Goal: Task Accomplishment & Management: Use online tool/utility

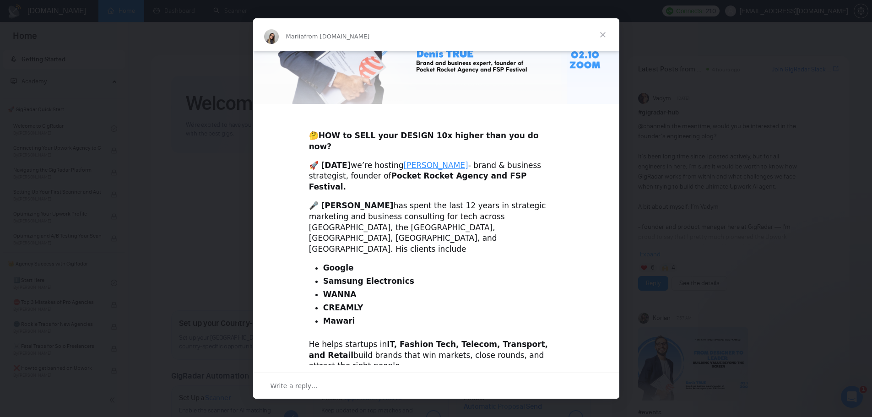
scroll to position [234, 0]
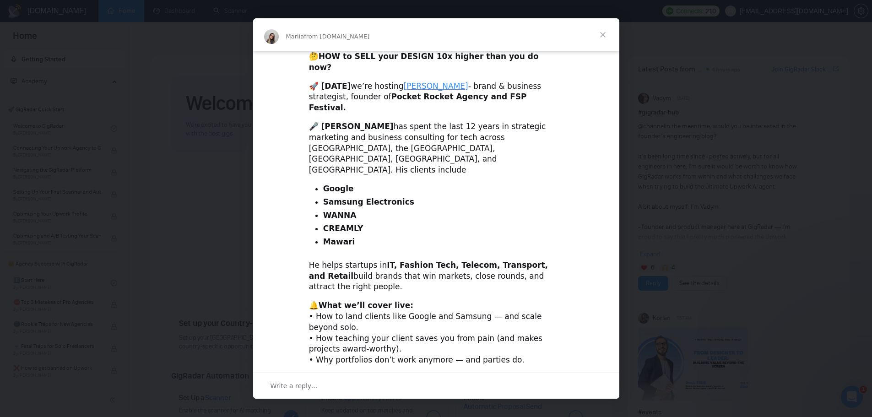
click at [683, 154] on div "Intercom messenger" at bounding box center [436, 208] width 872 height 417
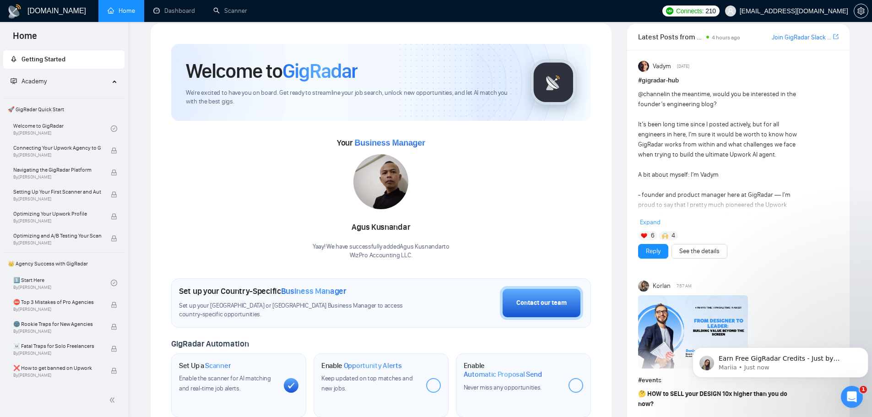
scroll to position [92, 0]
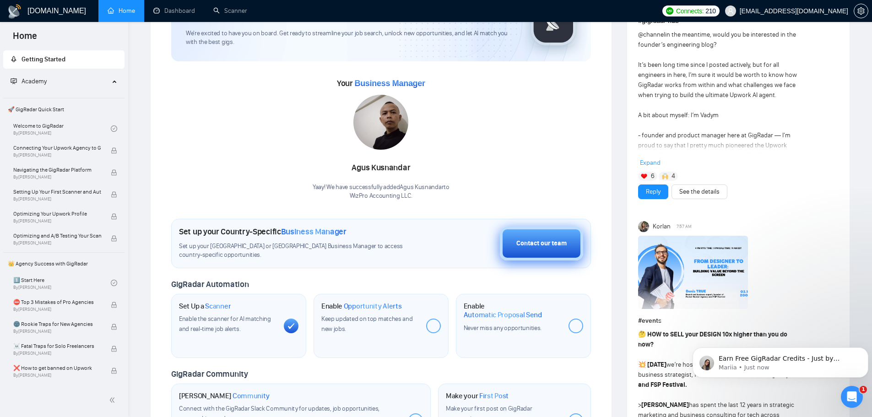
click at [542, 239] on div "Contact our team" at bounding box center [542, 244] width 50 height 10
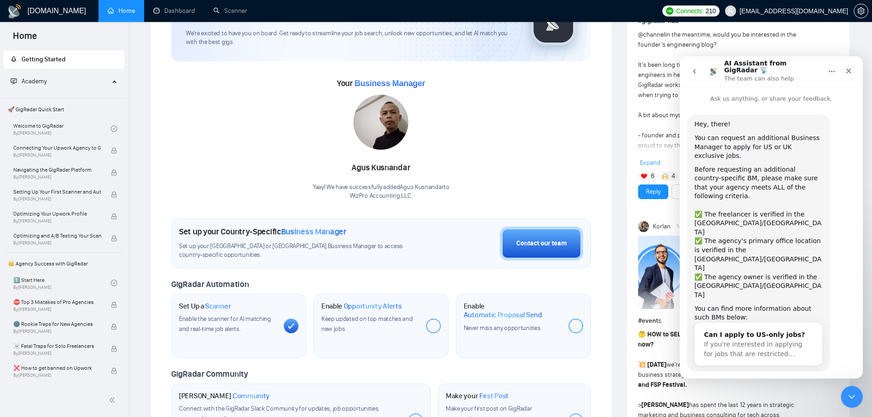
scroll to position [6, 0]
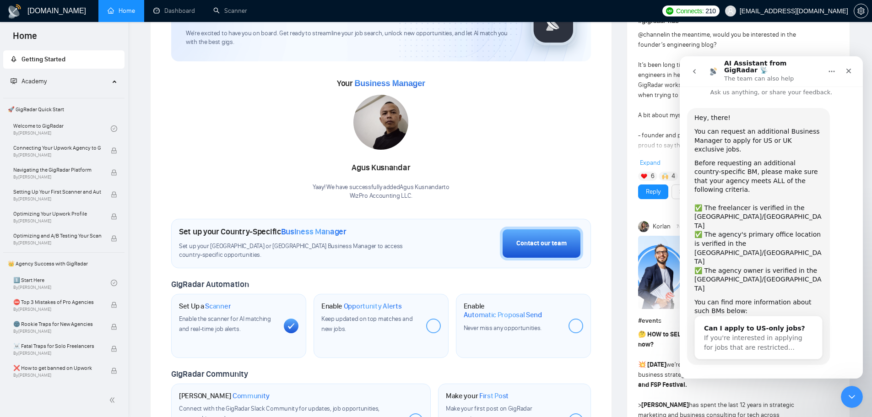
click at [781, 382] on button "Yes, I meet all of the criteria - request a new BM" at bounding box center [774, 395] width 156 height 27
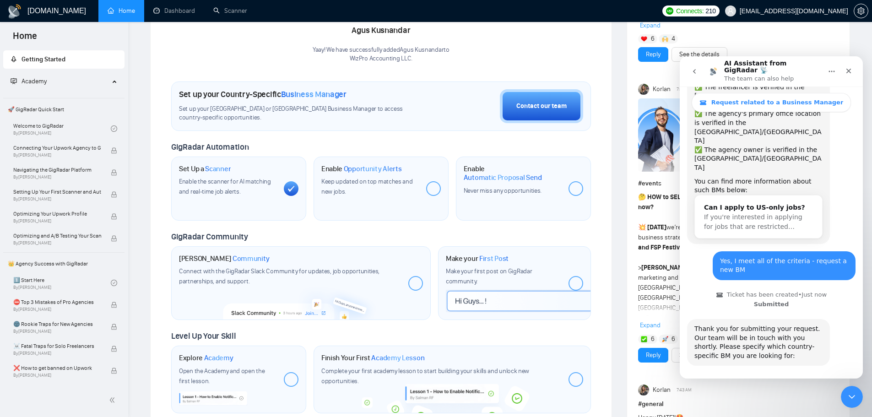
scroll to position [154, 0]
click at [808, 382] on button "🇺🇸 US-based business manager" at bounding box center [793, 391] width 115 height 18
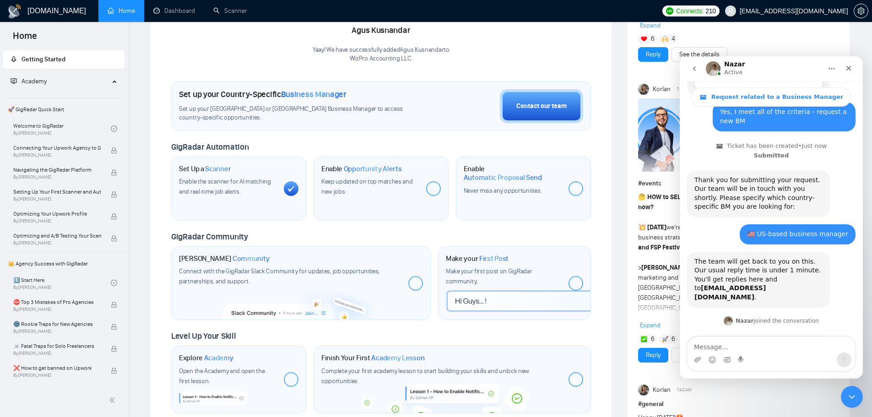
scroll to position [299, 0]
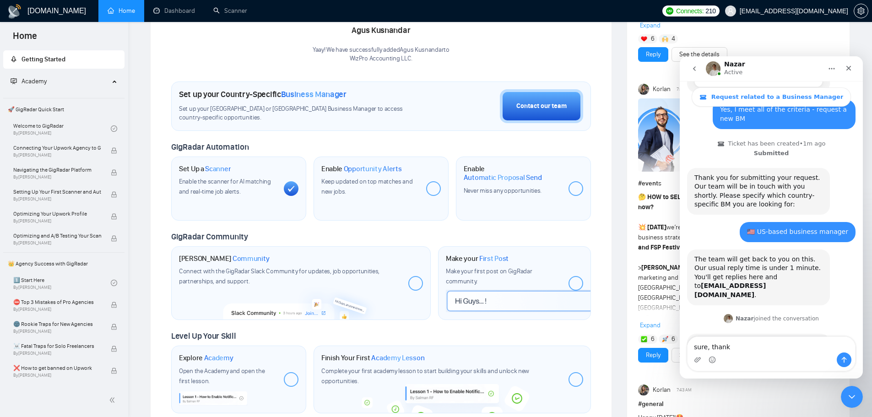
type textarea "sure, thanks"
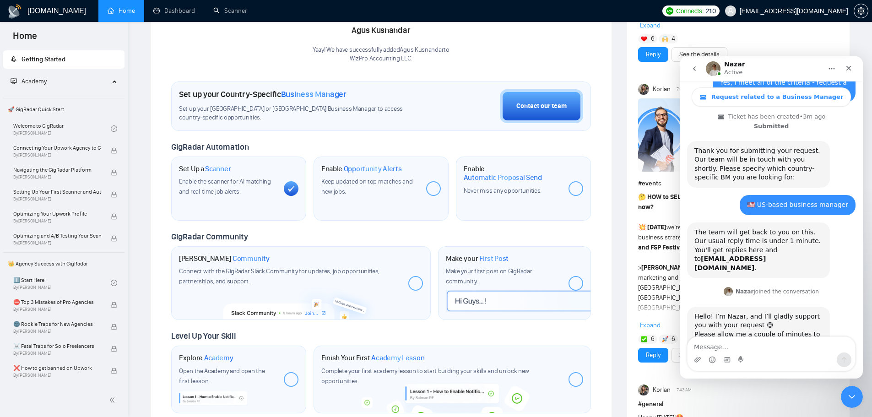
click at [217, 178] on span "Enable the scanner for AI matching and real-time job alerts." at bounding box center [225, 187] width 92 height 18
click at [73, 154] on span "By [PERSON_NAME]" at bounding box center [57, 155] width 88 height 5
click at [68, 150] on span "Connecting Your Upwork Agency to GigRadar" at bounding box center [57, 147] width 88 height 9
click at [156, 92] on div "Welcome to GigRadar We're excited to have you on board. Get ready to streamline…" at bounding box center [381, 130] width 462 height 609
click at [54, 130] on link "Welcome to GigRadar By [PERSON_NAME]" at bounding box center [62, 129] width 98 height 20
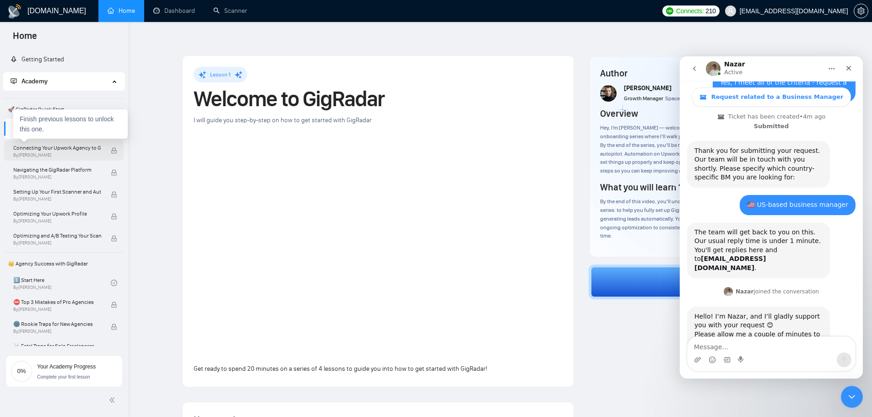
click at [79, 149] on span "Connecting Your Upwork Agency to GigRadar" at bounding box center [57, 147] width 88 height 9
click at [68, 147] on span "Connecting Your Upwork Agency to GigRadar" at bounding box center [57, 147] width 88 height 9
click at [75, 126] on div "Finish previous lessons to unlock this one." at bounding box center [70, 123] width 114 height 29
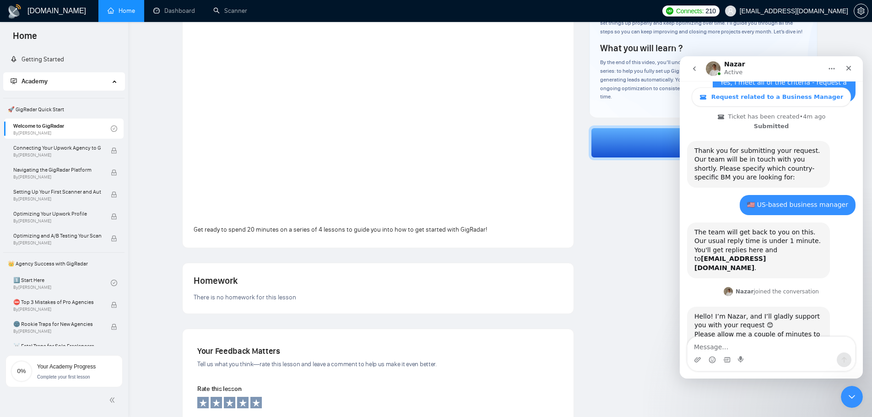
scroll to position [183, 0]
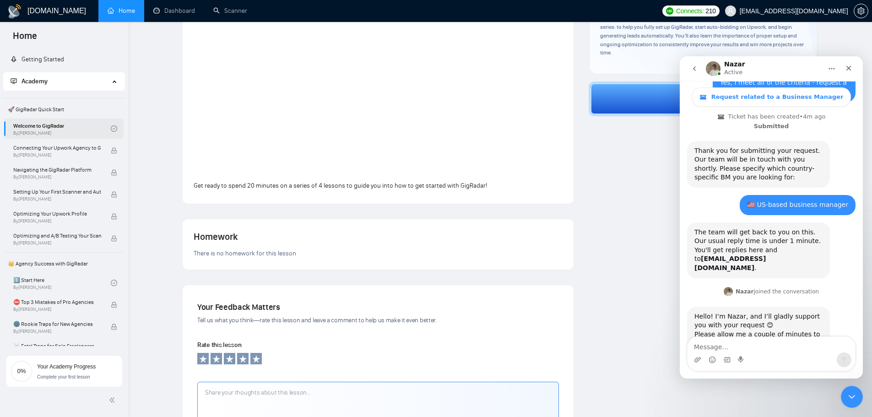
click at [113, 126] on icon "check-circle" at bounding box center [114, 128] width 6 height 6
click at [106, 128] on link "Welcome to GigRadar By [PERSON_NAME]" at bounding box center [62, 129] width 98 height 20
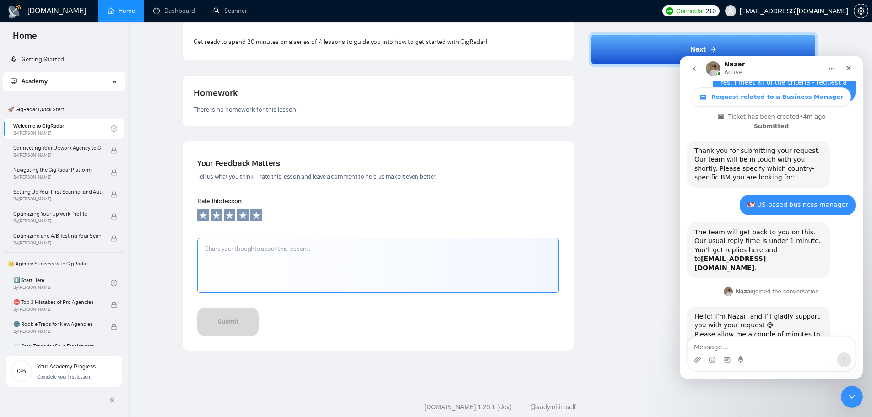
scroll to position [328, 0]
click at [253, 210] on icon at bounding box center [256, 214] width 9 height 9
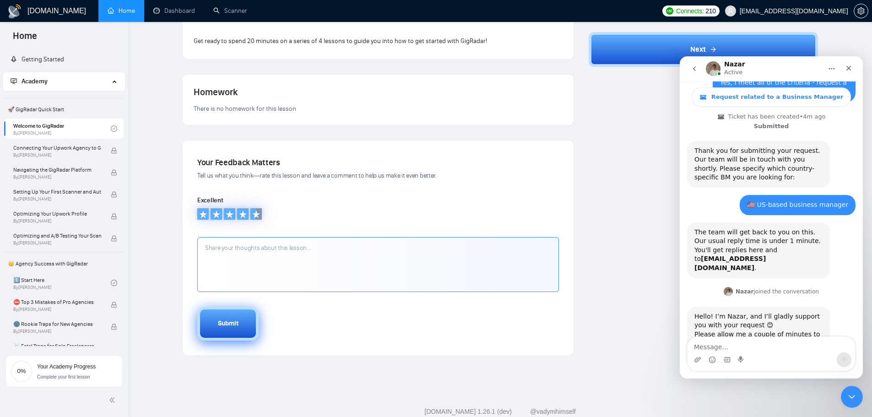
click at [246, 308] on button "Submit" at bounding box center [227, 324] width 61 height 34
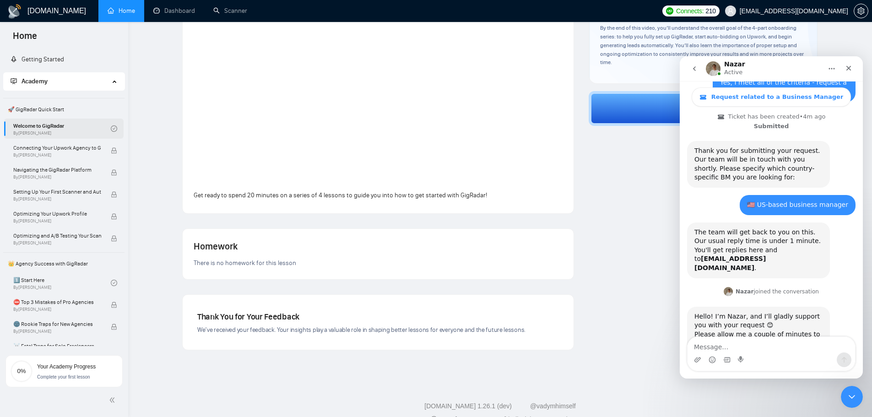
click at [111, 129] on icon "check-circle" at bounding box center [114, 128] width 6 height 6
click at [93, 148] on span "Connecting Your Upwork Agency to GigRadar" at bounding box center [57, 147] width 88 height 9
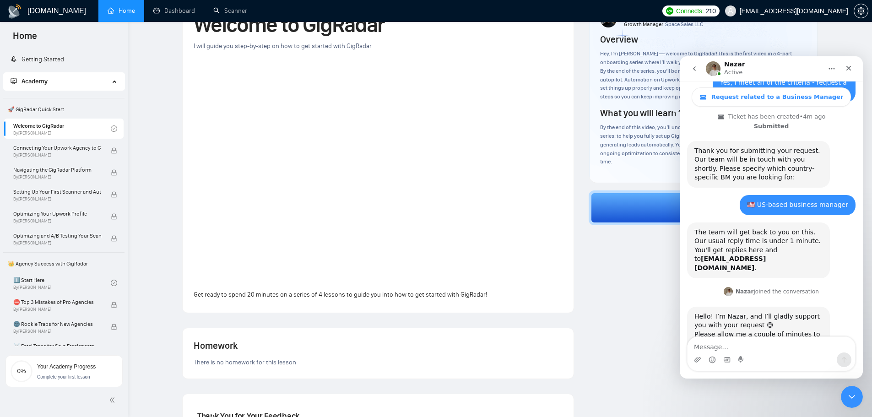
scroll to position [0, 0]
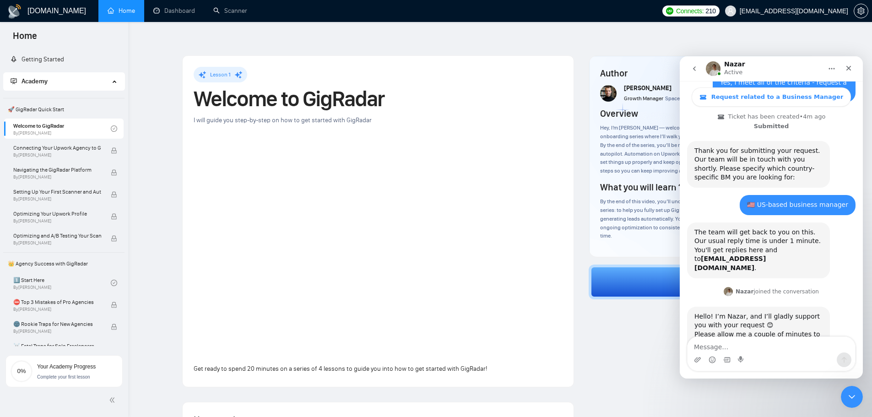
click at [229, 70] on div "Lesson 1" at bounding box center [220, 75] width 21 height 10
click at [845, 68] on div "Close" at bounding box center [849, 68] width 16 height 16
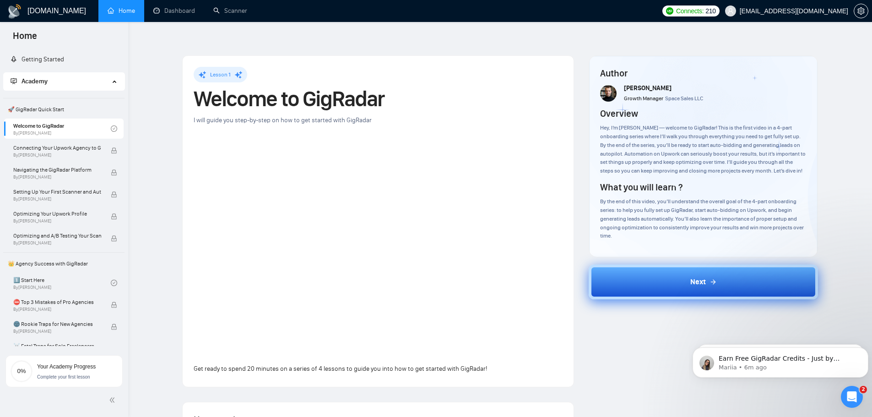
click at [711, 278] on icon at bounding box center [713, 281] width 7 height 7
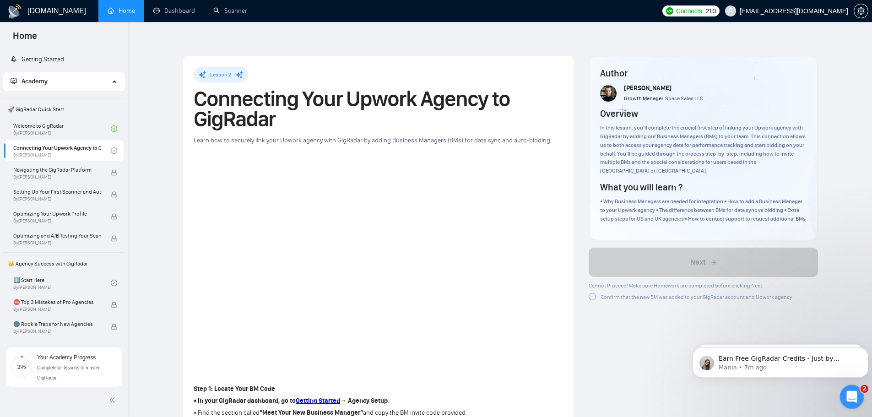
click at [849, 392] on icon "Open Intercom Messenger" at bounding box center [851, 395] width 15 height 15
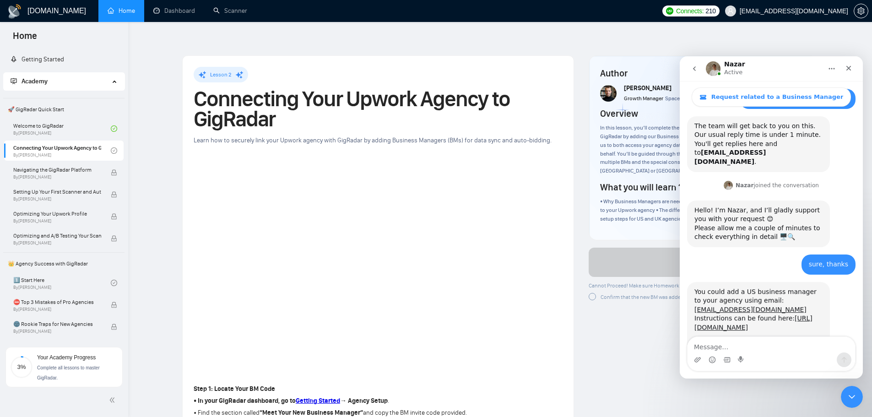
scroll to position [434, 0]
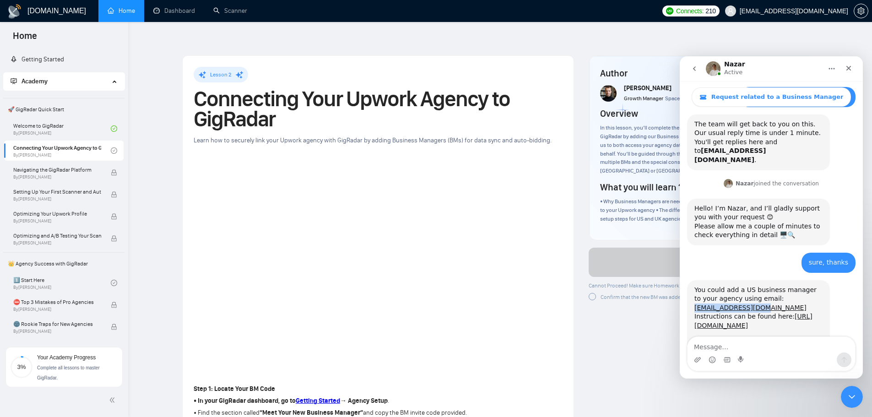
drag, startPoint x: 767, startPoint y: 245, endPoint x: 694, endPoint y: 248, distance: 72.9
click at [694, 280] on div "You could add a US business manager to your agency using email: [EMAIL_ADDRESS]…" at bounding box center [758, 330] width 143 height 101
copy link "[EMAIL_ADDRESS][DOMAIN_NAME]"
click at [768, 313] on link "[URL][DOMAIN_NAME]" at bounding box center [754, 321] width 118 height 16
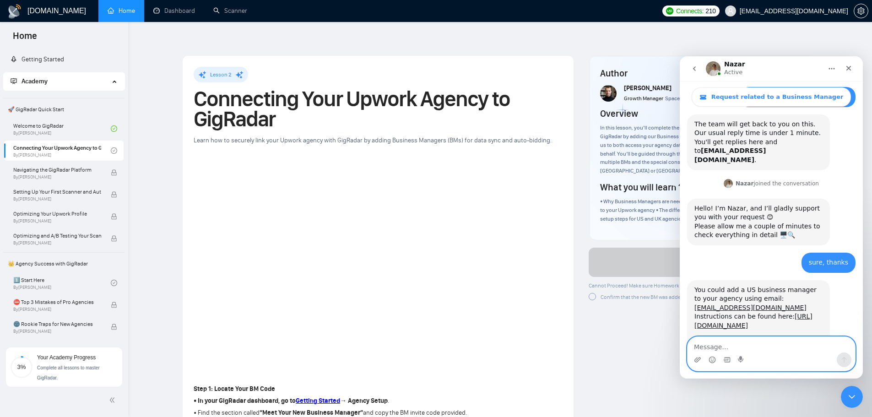
click at [740, 345] on textarea "Message…" at bounding box center [772, 345] width 168 height 16
type textarea "invite sent"
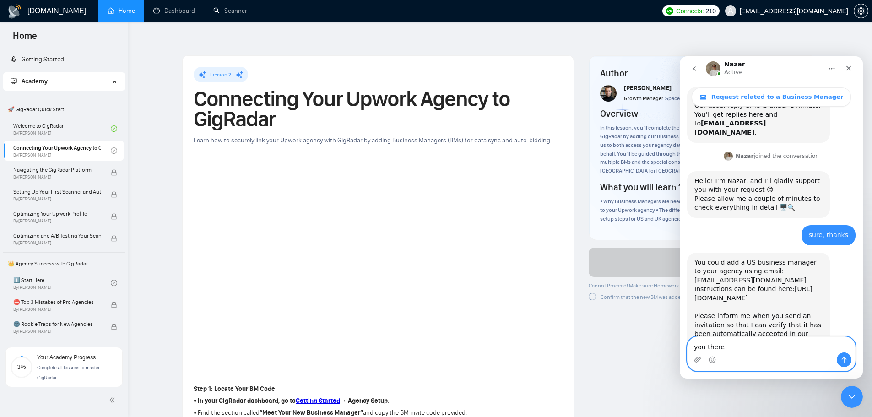
type textarea "you there?"
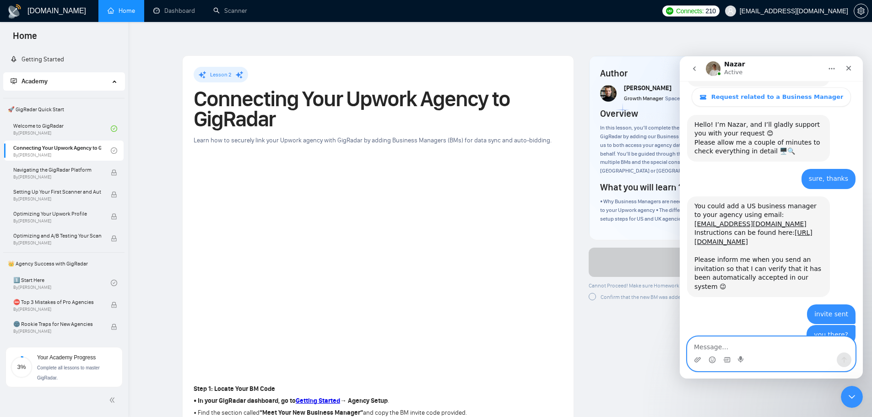
scroll to position [518, 0]
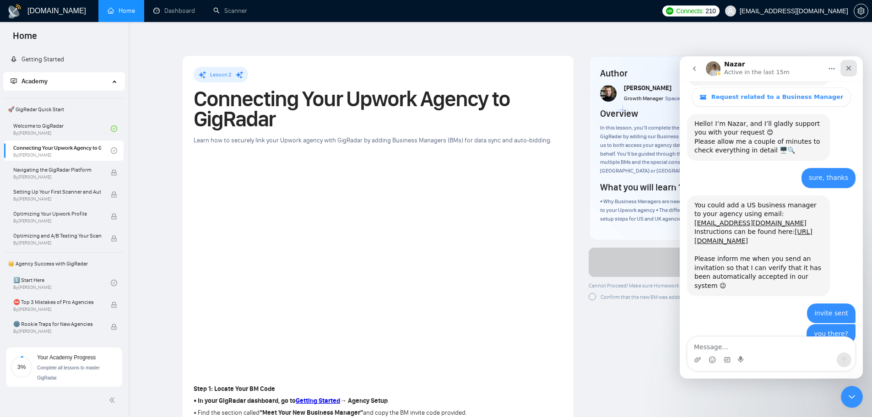
click at [850, 68] on icon "Close" at bounding box center [848, 68] width 7 height 7
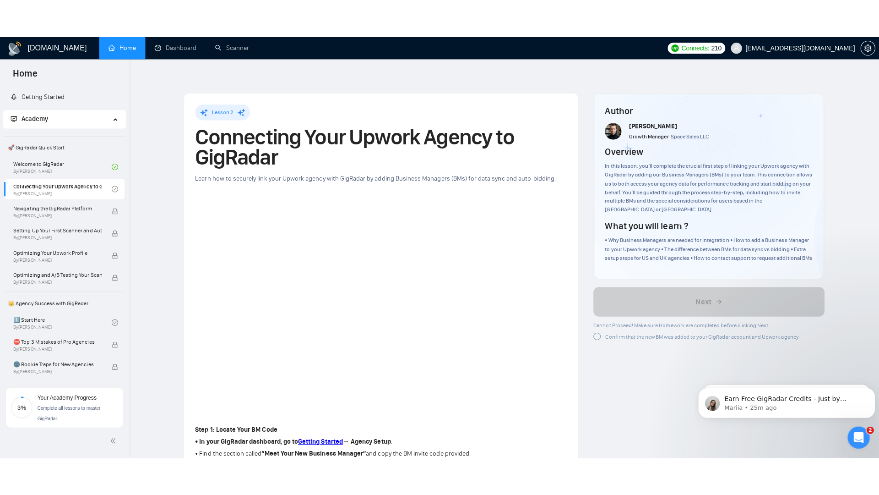
scroll to position [0, 0]
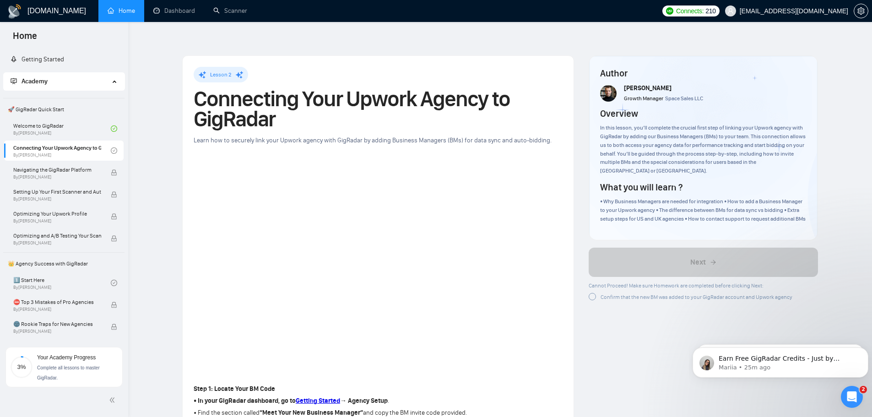
click at [595, 293] on div at bounding box center [592, 296] width 7 height 7
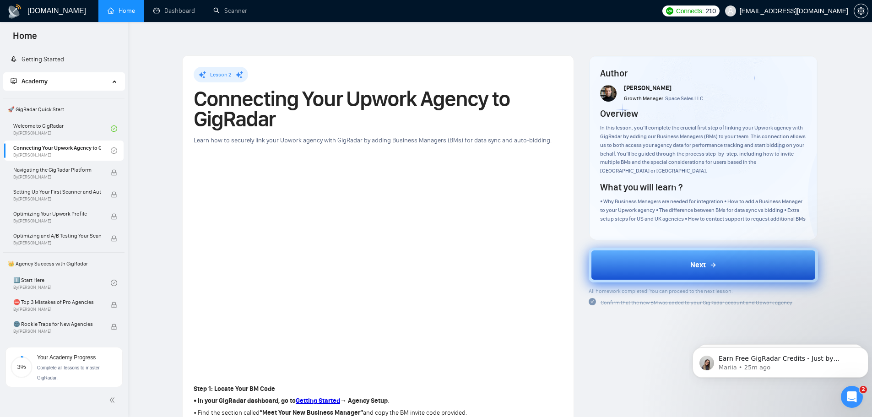
click at [659, 249] on button "Next" at bounding box center [703, 265] width 229 height 35
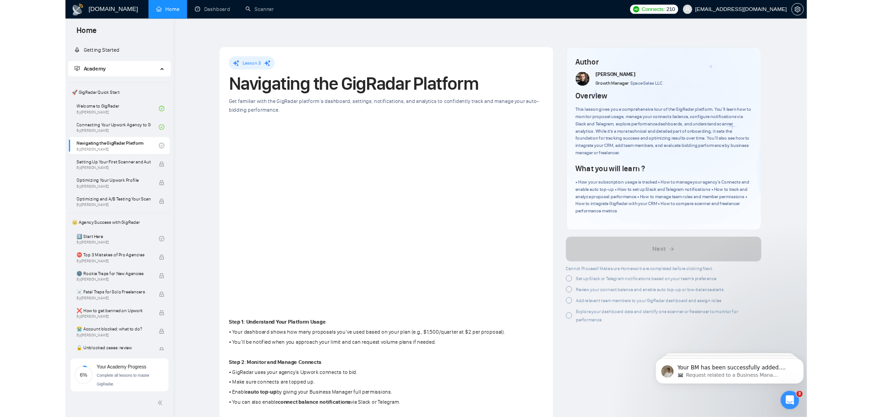
scroll to position [566, 0]
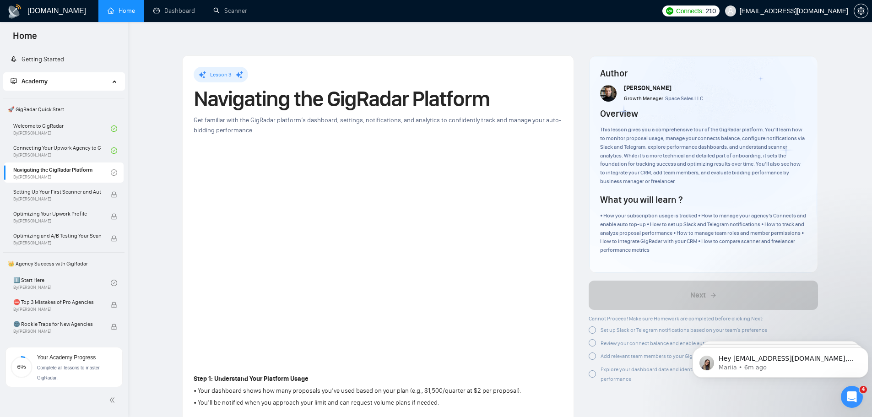
click at [594, 327] on div at bounding box center [592, 330] width 7 height 7
click at [592, 338] on div at bounding box center [592, 341] width 7 height 7
click at [596, 349] on div at bounding box center [592, 352] width 7 height 7
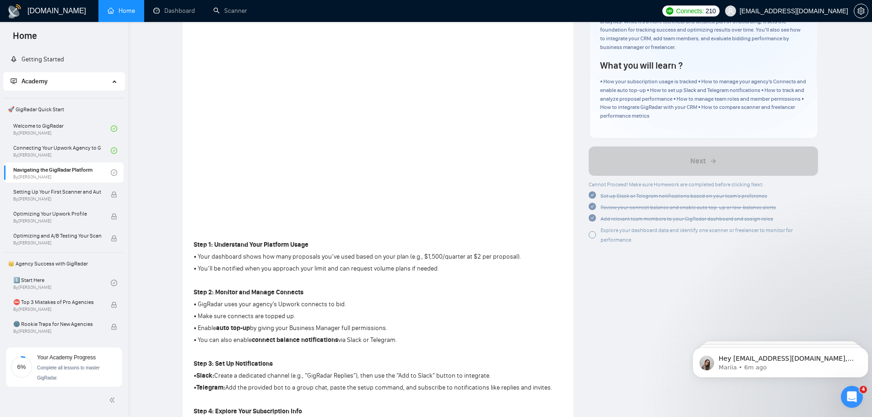
scroll to position [137, 0]
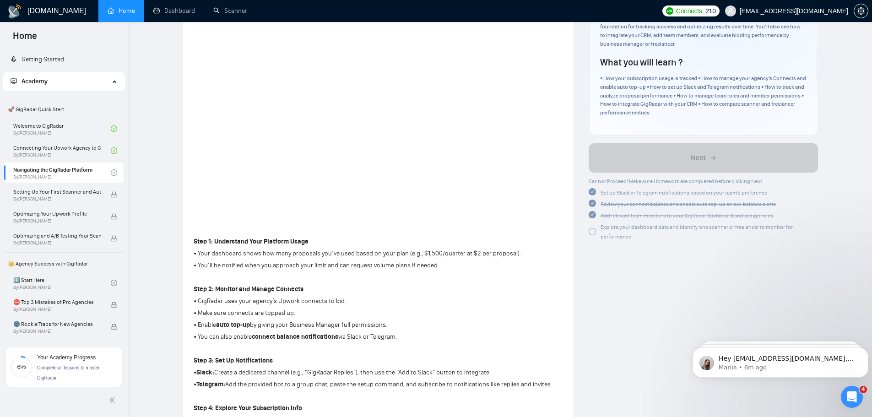
click at [590, 228] on div at bounding box center [592, 231] width 7 height 7
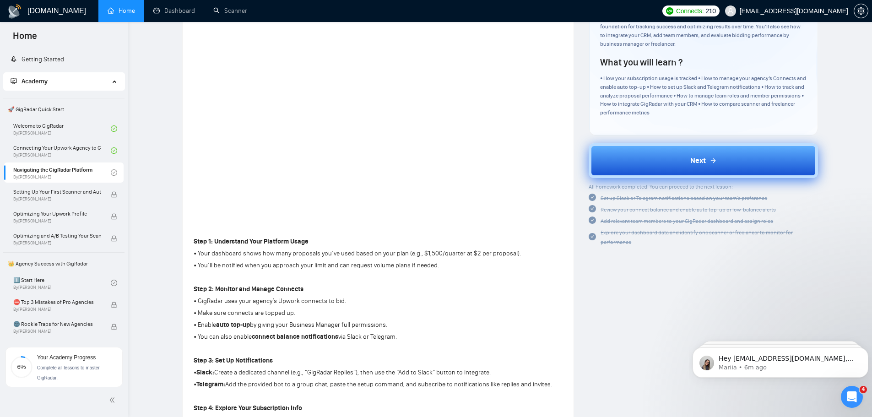
click at [654, 146] on button "Next" at bounding box center [703, 160] width 229 height 35
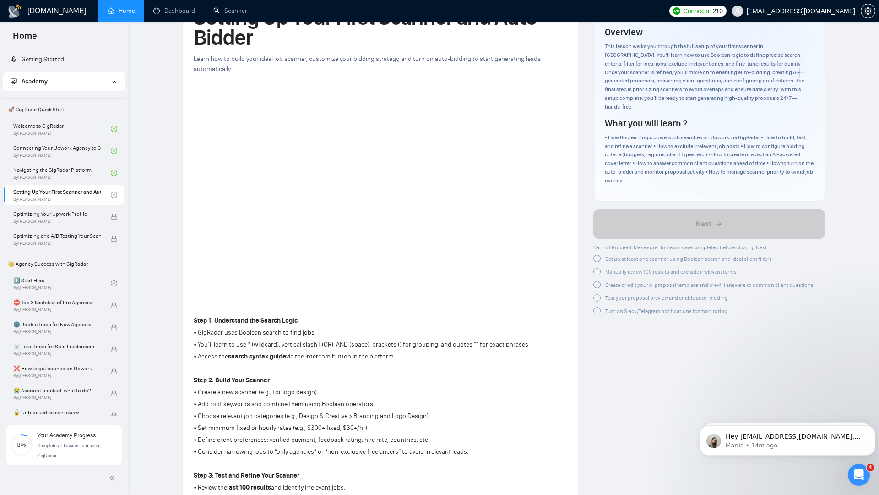
scroll to position [566, 0]
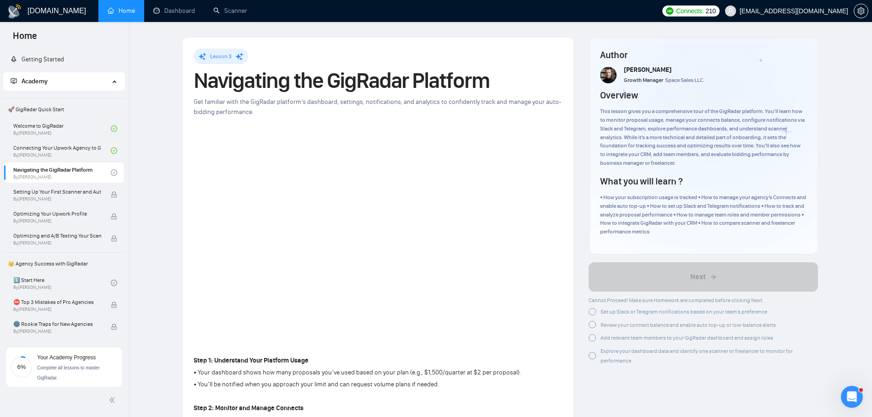
click at [118, 9] on link "Home" at bounding box center [121, 11] width 27 height 8
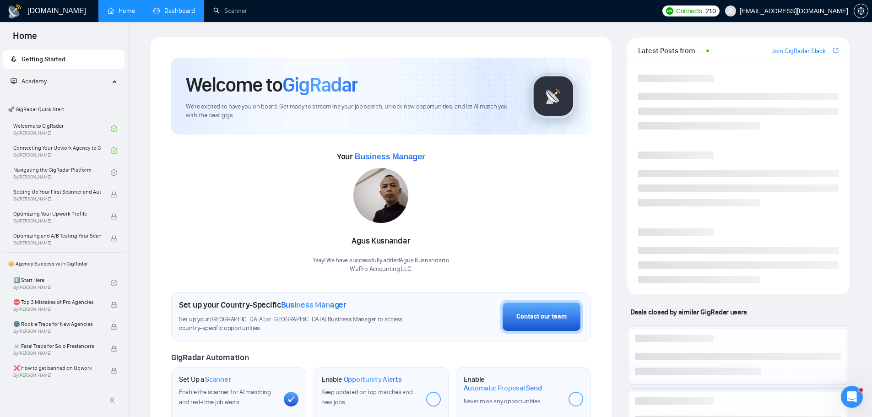
click at [166, 12] on link "Dashboard" at bounding box center [174, 11] width 42 height 8
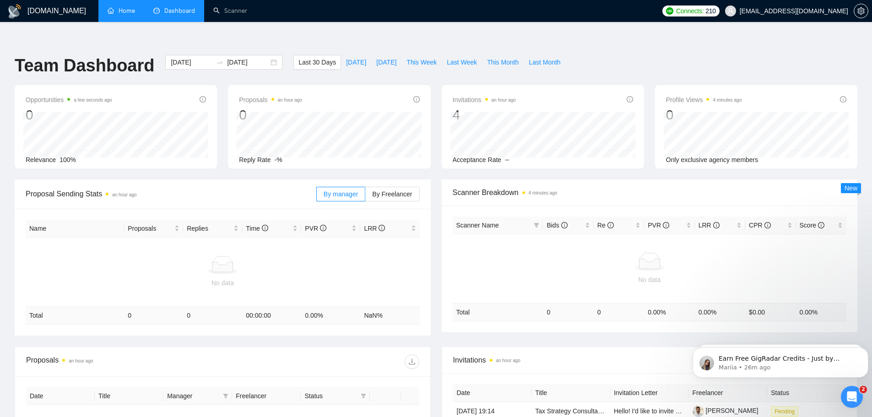
click at [126, 14] on link "Home" at bounding box center [121, 11] width 27 height 8
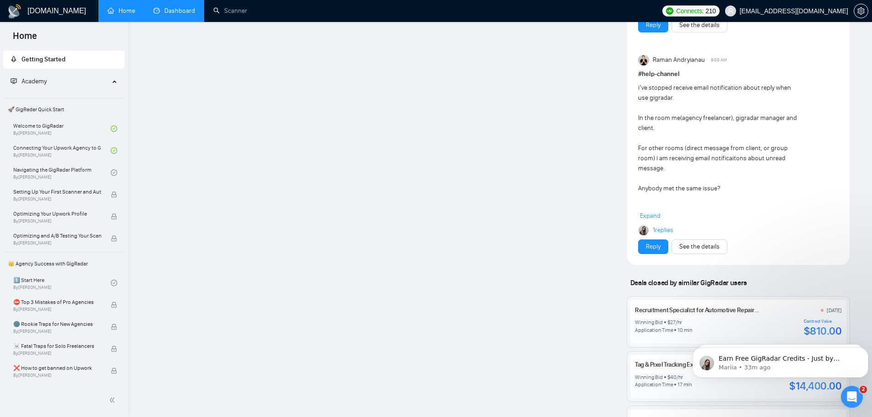
scroll to position [1052, 0]
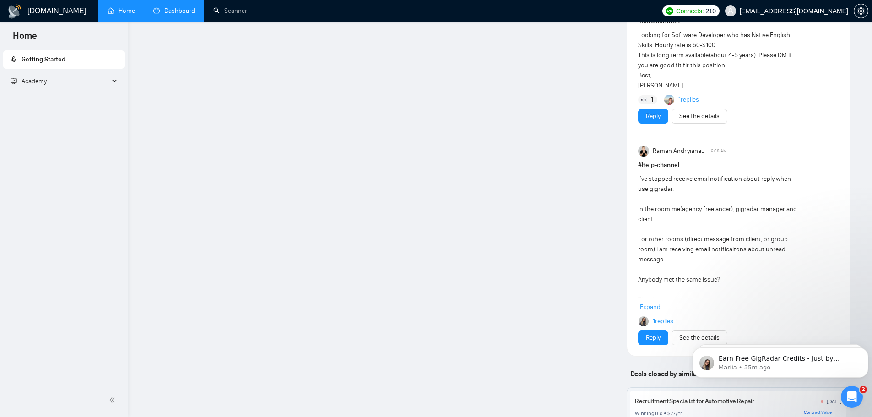
click at [70, 63] on span "Getting Started" at bounding box center [64, 59] width 107 height 18
click at [229, 11] on link "Scanner" at bounding box center [230, 11] width 34 height 8
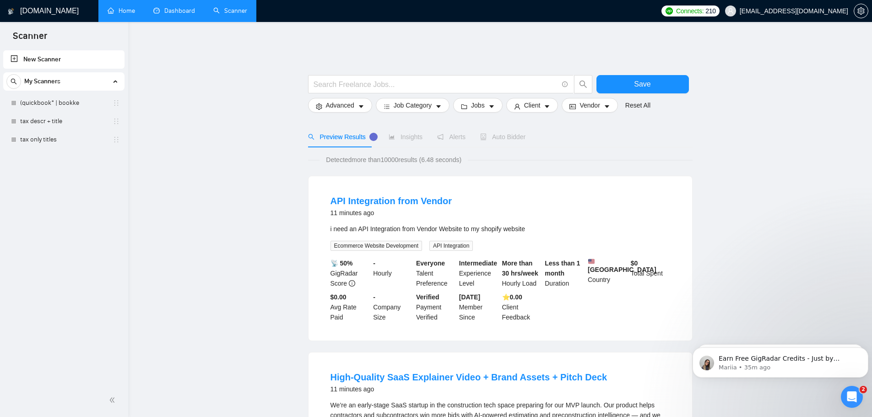
click at [128, 14] on link "Home" at bounding box center [121, 11] width 27 height 8
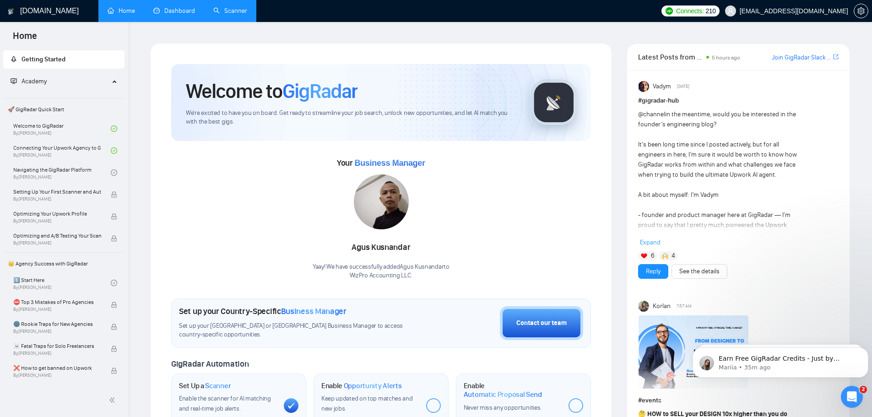
click at [109, 83] on div "Academy" at bounding box center [64, 81] width 122 height 18
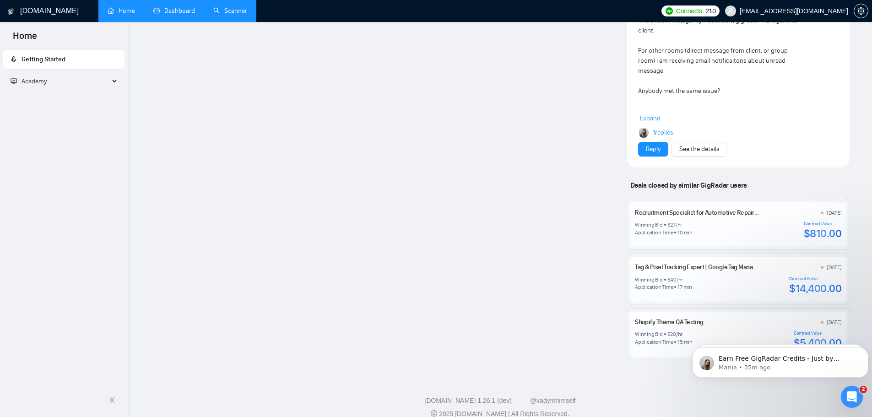
scroll to position [1235, 0]
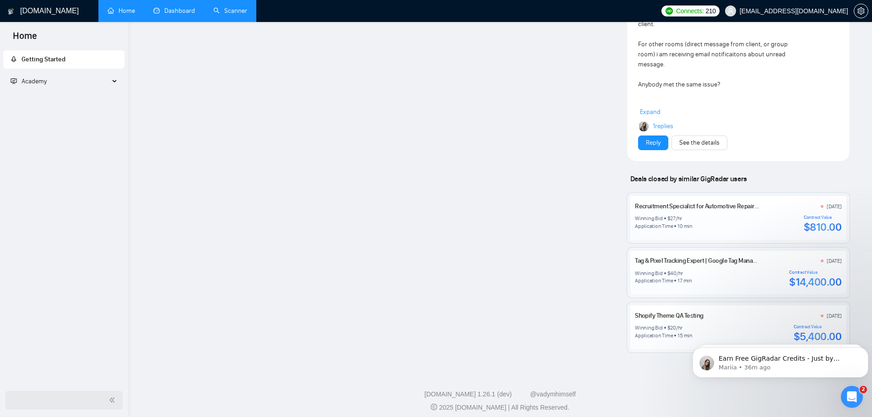
click at [109, 400] on icon "double-left" at bounding box center [112, 400] width 6 height 6
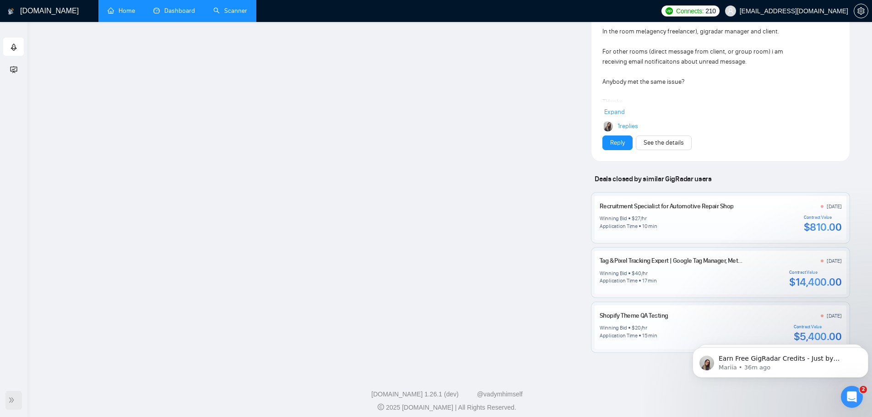
click at [9, 396] on span "double-right" at bounding box center [12, 400] width 9 height 9
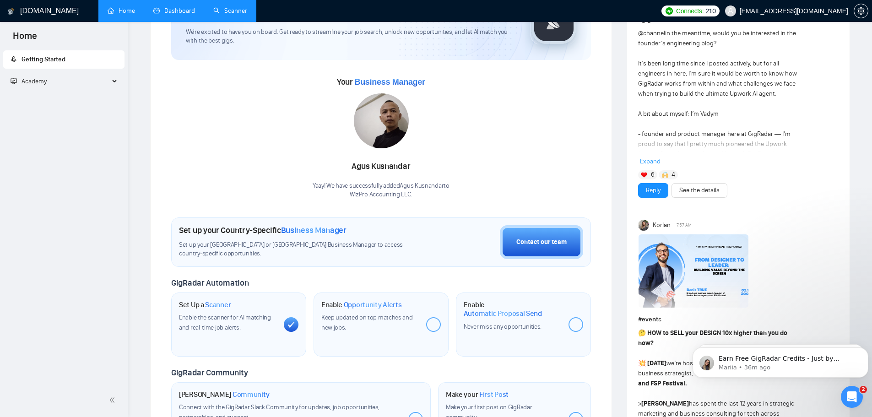
scroll to position [0, 0]
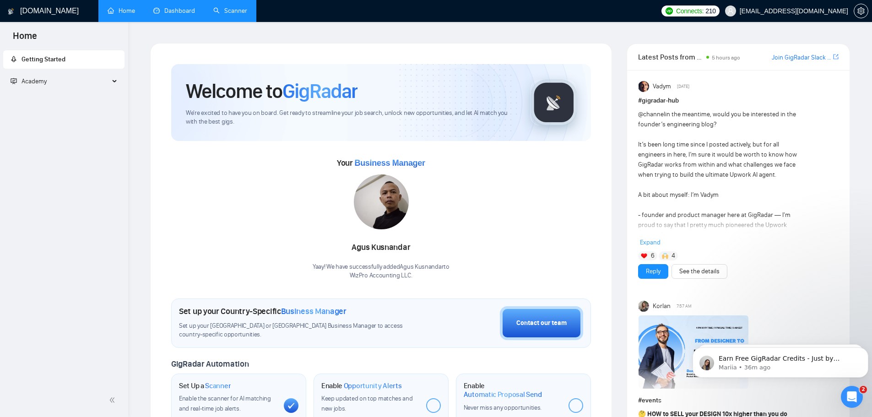
click at [167, 10] on link "Dashboard" at bounding box center [174, 11] width 42 height 8
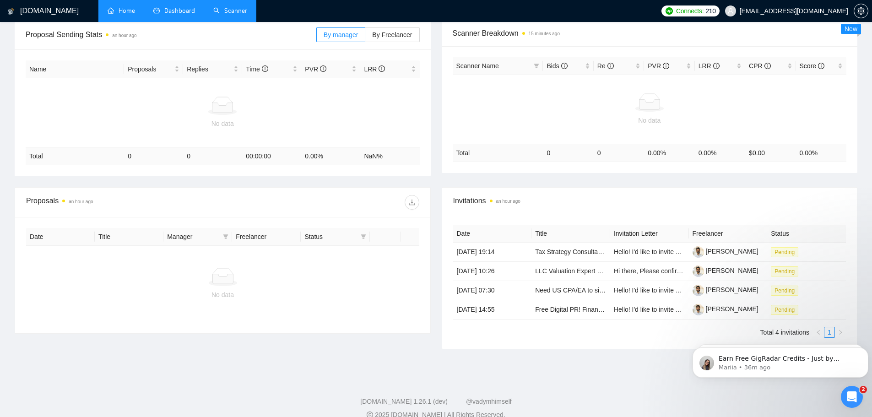
scroll to position [155, 0]
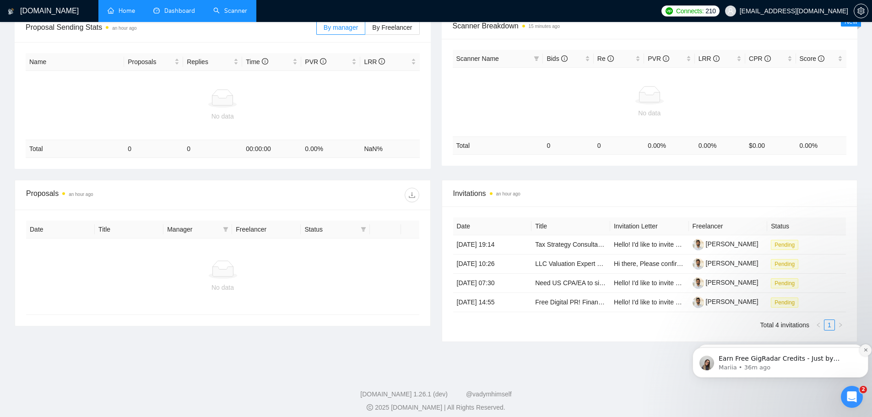
click at [866, 352] on icon "Dismiss notification" at bounding box center [866, 350] width 5 height 5
click at [865, 353] on button "Dismiss notification" at bounding box center [866, 350] width 12 height 12
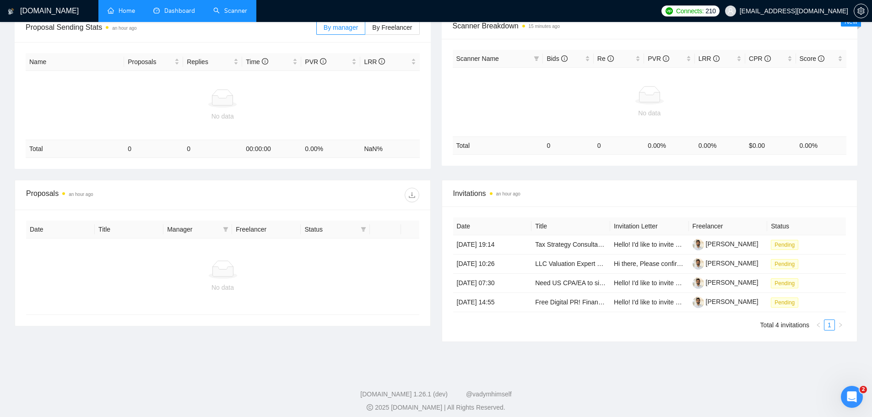
scroll to position [0, 0]
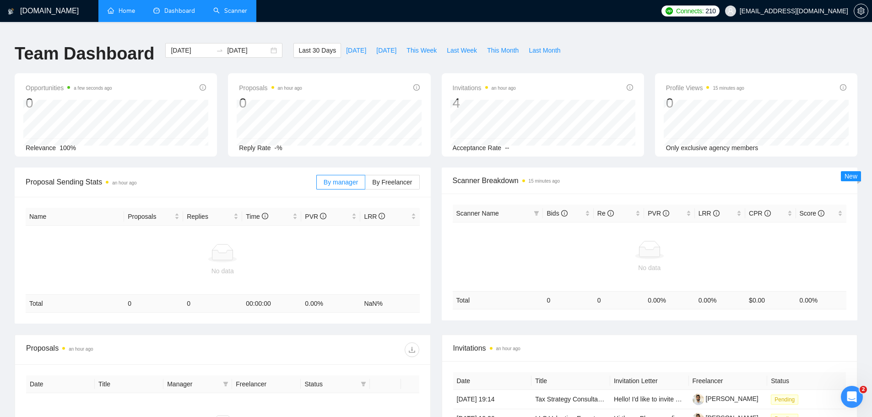
click at [47, 15] on h1 "[DOMAIN_NAME]" at bounding box center [49, 11] width 59 height 22
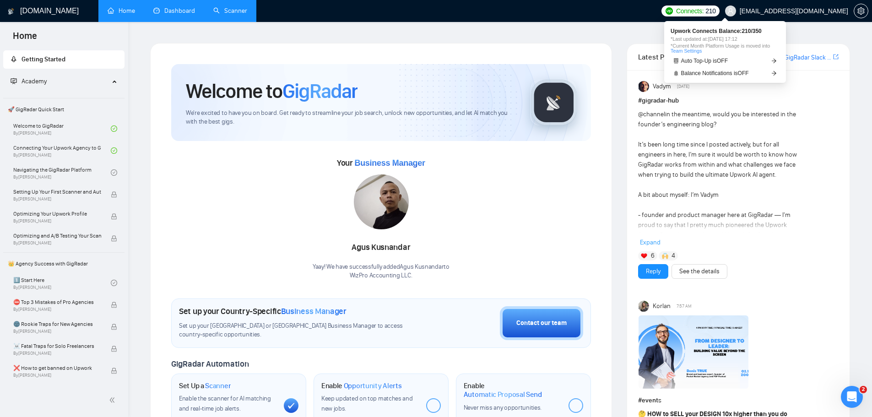
click at [704, 15] on span "Connects:" at bounding box center [689, 11] width 27 height 10
click at [704, 11] on span "Connects:" at bounding box center [689, 11] width 27 height 10
click at [699, 51] on link "Team Settings" at bounding box center [686, 50] width 31 height 5
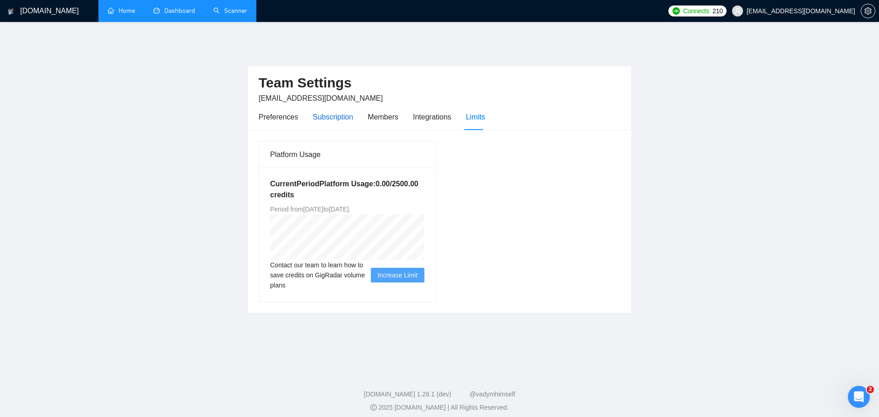
click at [327, 115] on div "Subscription" at bounding box center [333, 116] width 40 height 11
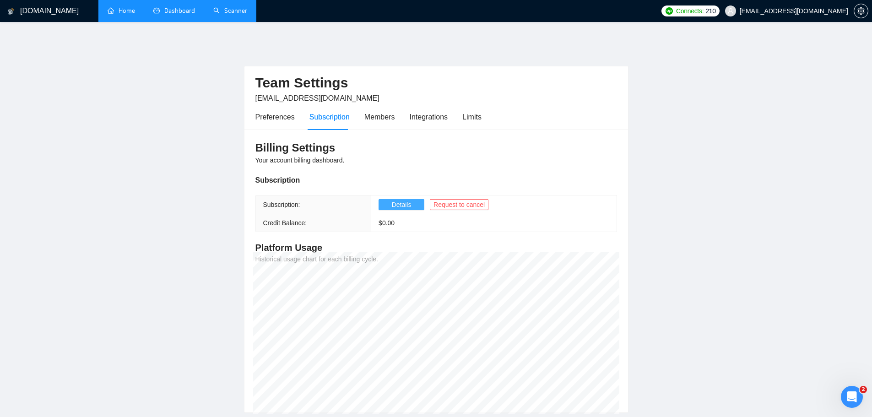
click at [398, 202] on span "Details" at bounding box center [402, 205] width 20 height 10
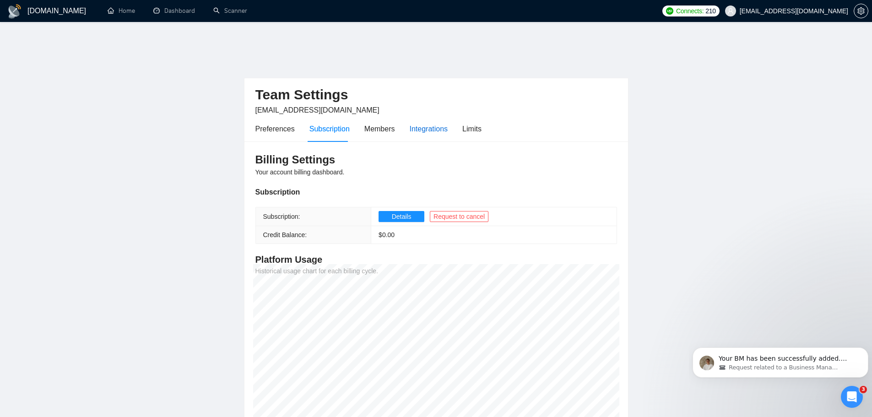
click at [426, 123] on div "Integrations" at bounding box center [429, 128] width 38 height 11
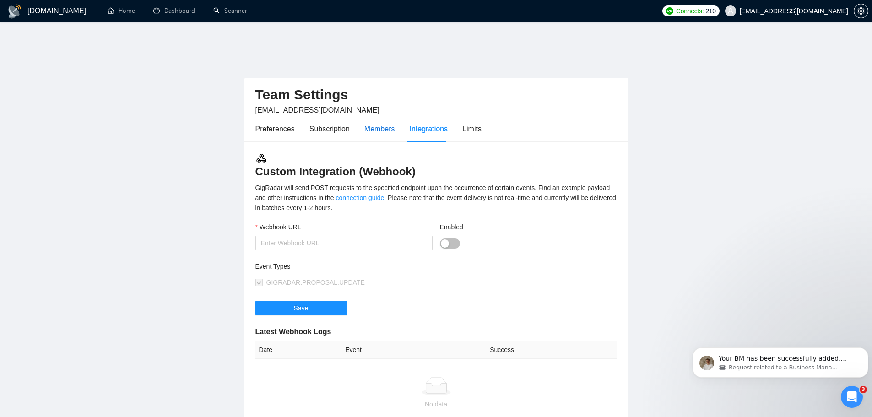
click at [385, 123] on div "Members" at bounding box center [380, 128] width 31 height 11
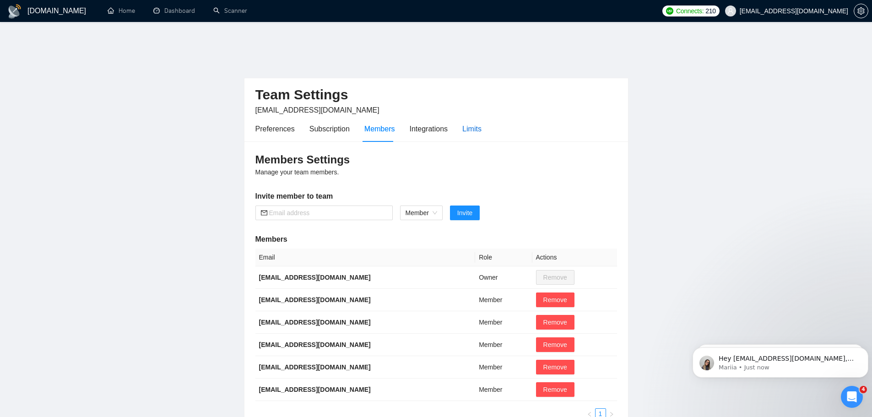
click at [467, 123] on div "Limits" at bounding box center [472, 128] width 19 height 11
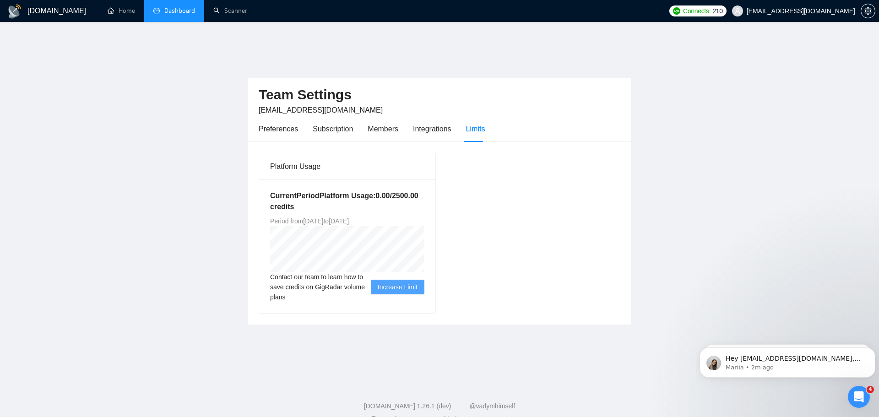
click at [163, 13] on link "Dashboard" at bounding box center [174, 11] width 42 height 8
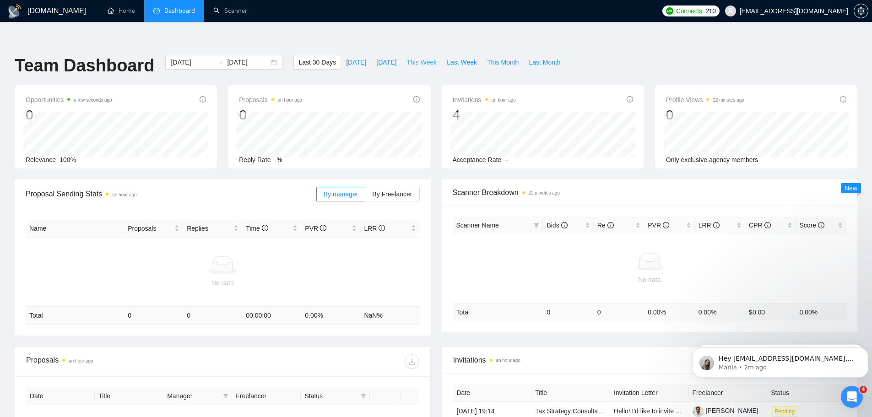
click at [418, 57] on span "This Week" at bounding box center [422, 62] width 30 height 10
type input "2025-09-29"
type input "2025-10-05"
click at [230, 15] on link "Scanner" at bounding box center [230, 11] width 34 height 8
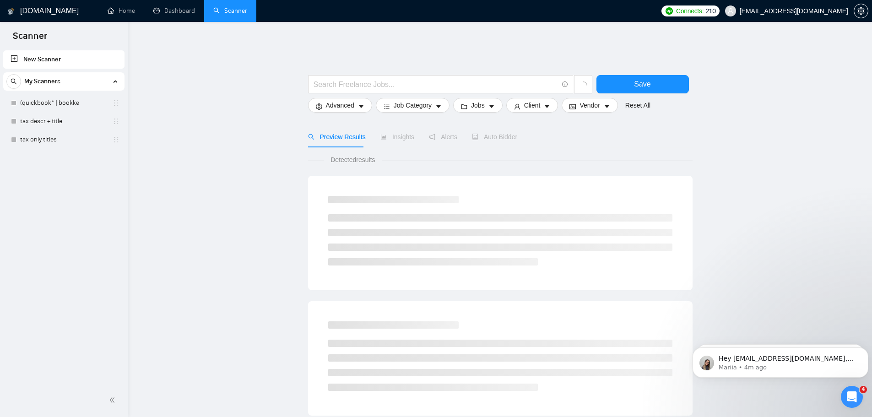
click at [44, 61] on link "New Scanner" at bounding box center [64, 59] width 107 height 18
click at [11, 58] on link "New Scanner" at bounding box center [64, 59] width 107 height 18
click at [47, 105] on link "(quickbook* | bookke" at bounding box center [63, 103] width 87 height 18
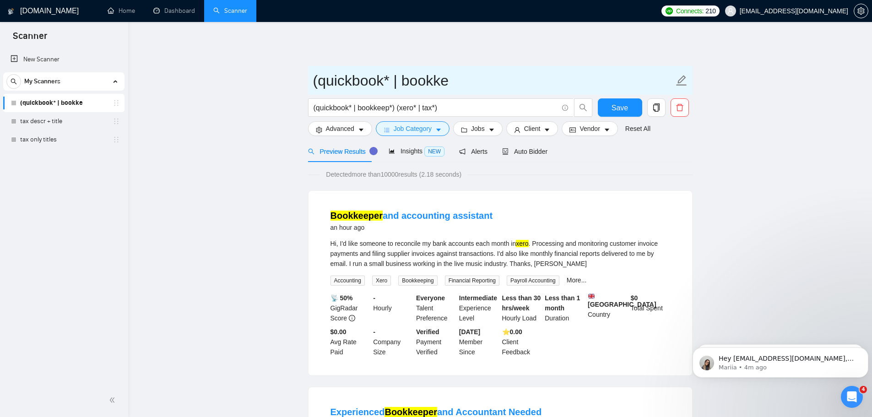
click at [683, 75] on icon "edit" at bounding box center [681, 80] width 11 height 11
click at [681, 75] on icon "edit" at bounding box center [682, 81] width 12 height 12
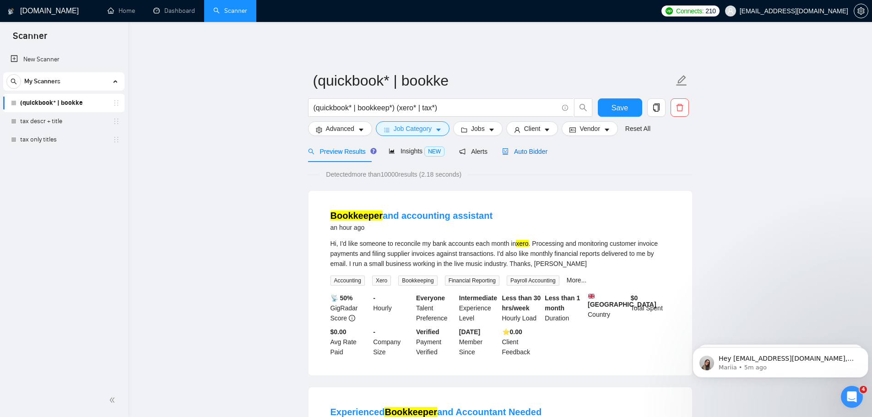
click at [523, 148] on span "Auto Bidder" at bounding box center [524, 151] width 45 height 7
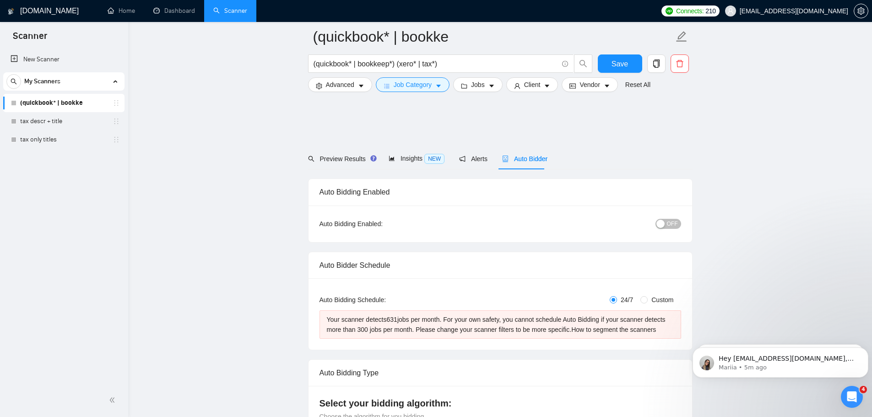
scroll to position [183, 0]
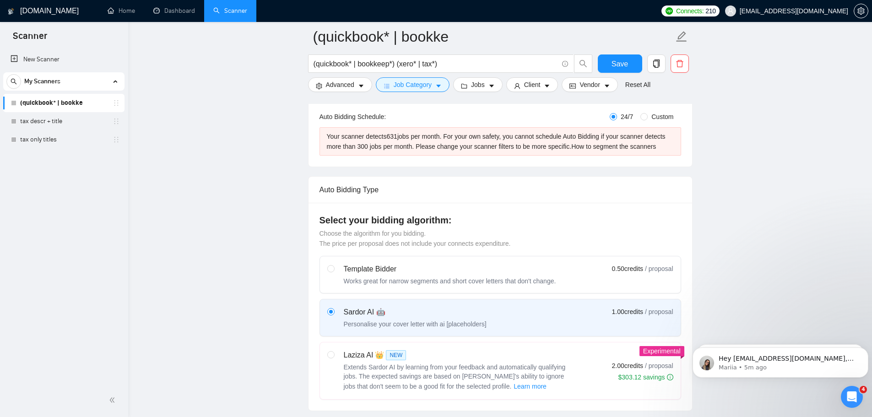
click at [542, 277] on div "Works great for narrow segments and short cover letters that don't change." at bounding box center [450, 281] width 213 height 9
click at [334, 269] on input "radio" at bounding box center [330, 268] width 6 height 6
radio input "true"
radio input "false"
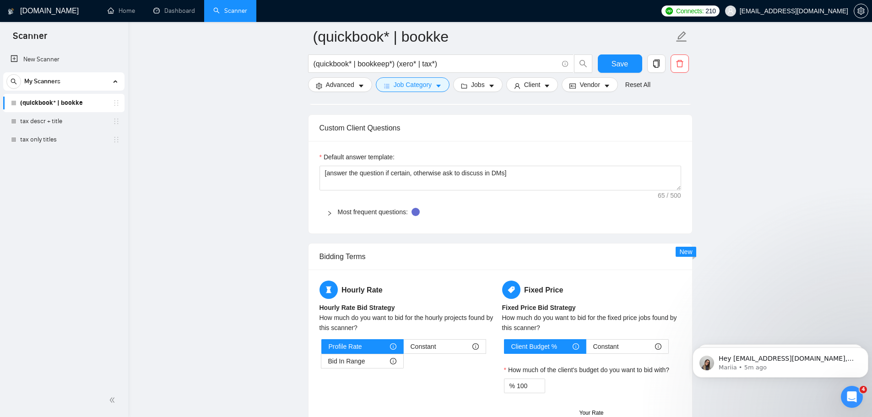
scroll to position [916, 0]
click at [343, 207] on link "Most frequent questions:" at bounding box center [373, 210] width 70 height 7
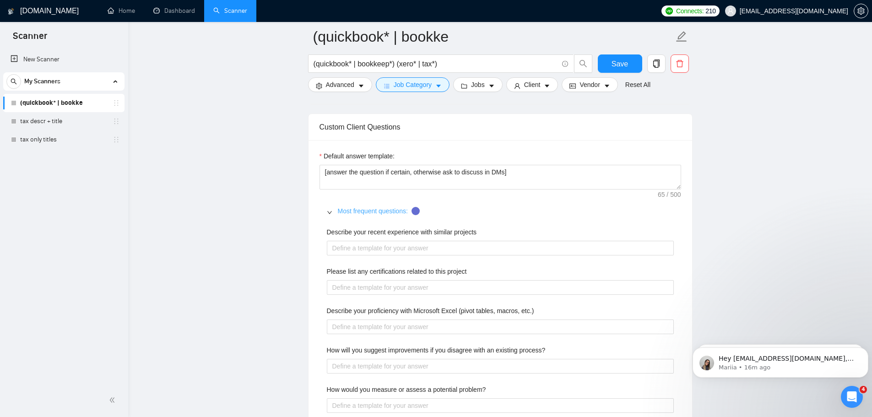
click at [343, 207] on link "Most frequent questions:" at bounding box center [373, 210] width 70 height 7
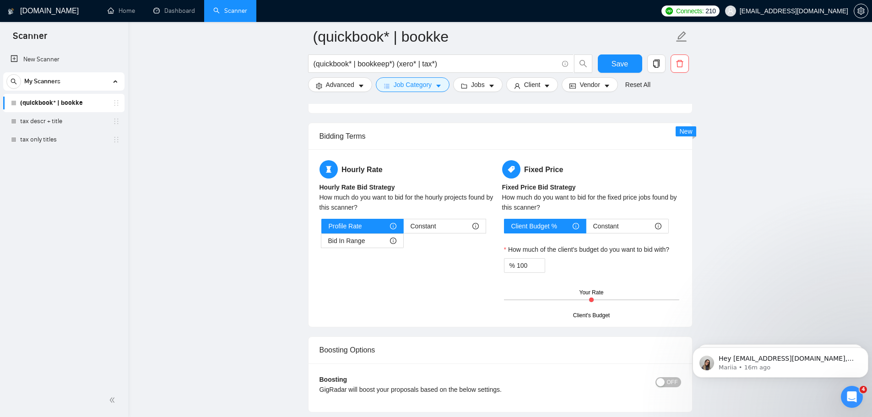
scroll to position [1053, 0]
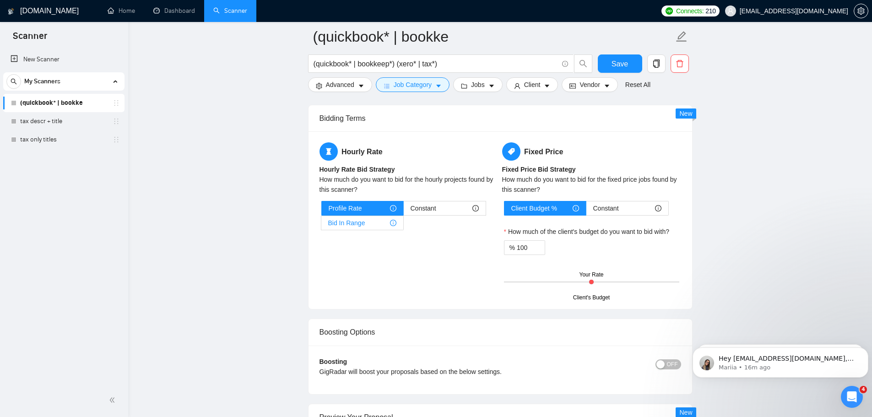
click at [378, 218] on div "Bid In Range" at bounding box center [362, 223] width 68 height 14
click at [322, 225] on input "Bid In Range" at bounding box center [322, 225] width 0 height 0
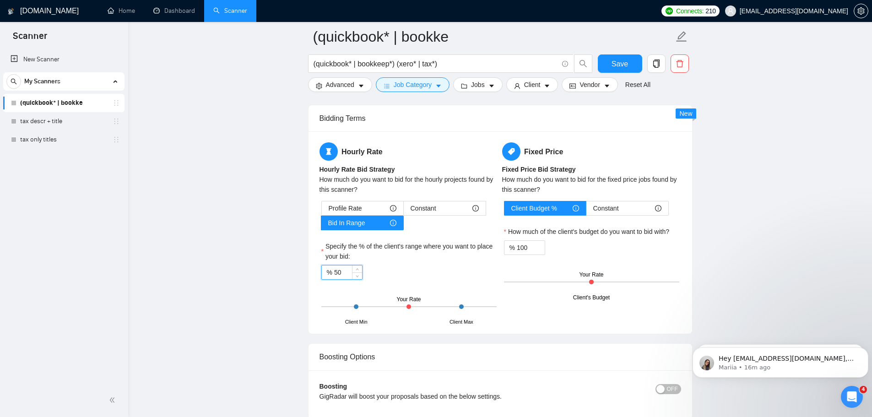
drag, startPoint x: 350, startPoint y: 269, endPoint x: 326, endPoint y: 274, distance: 25.2
click at [326, 274] on div "Profile Rate Constant Bid In Range Specify the % of the client's range where yo…" at bounding box center [409, 262] width 179 height 122
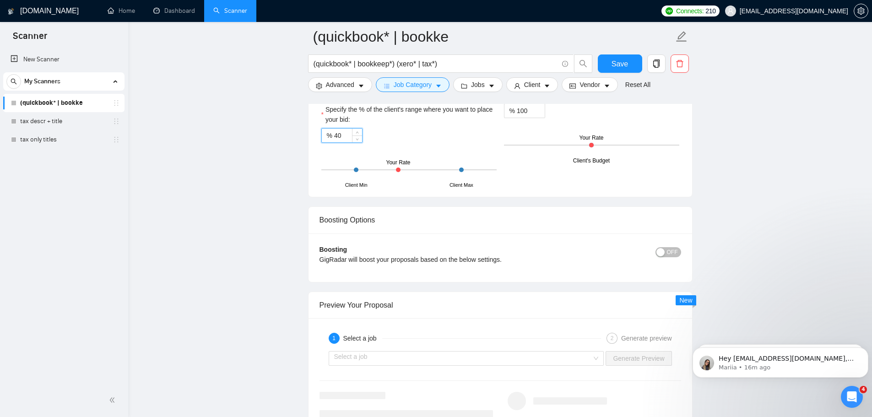
scroll to position [1237, 0]
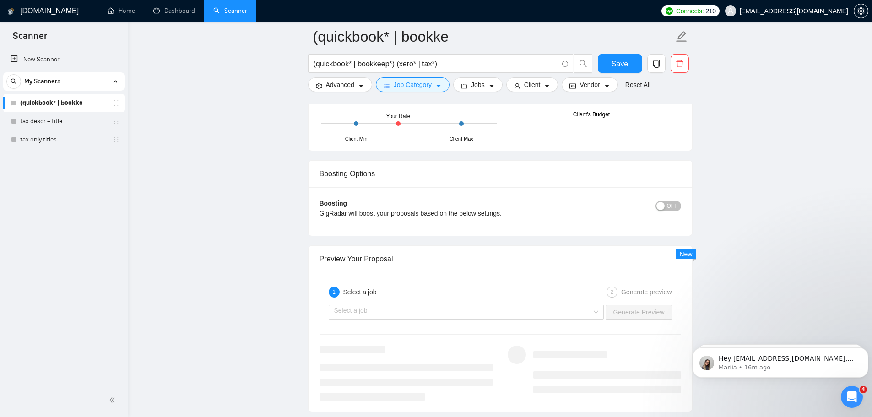
type input "40"
click at [670, 203] on span "OFF" at bounding box center [672, 206] width 11 height 10
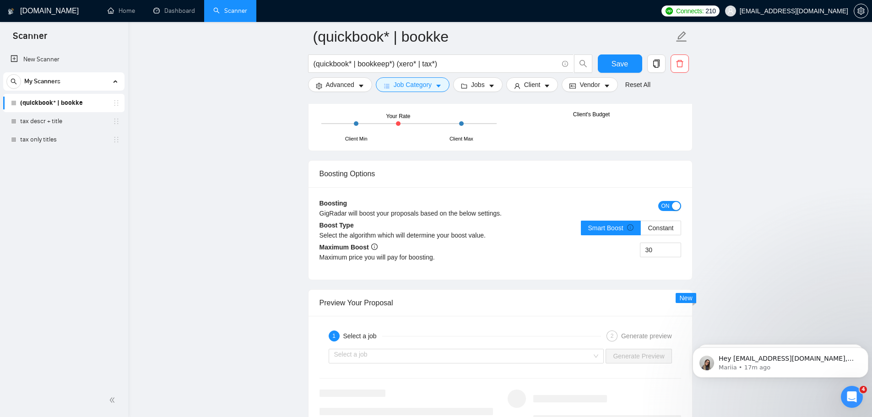
click at [670, 203] on button "ON" at bounding box center [670, 206] width 23 height 10
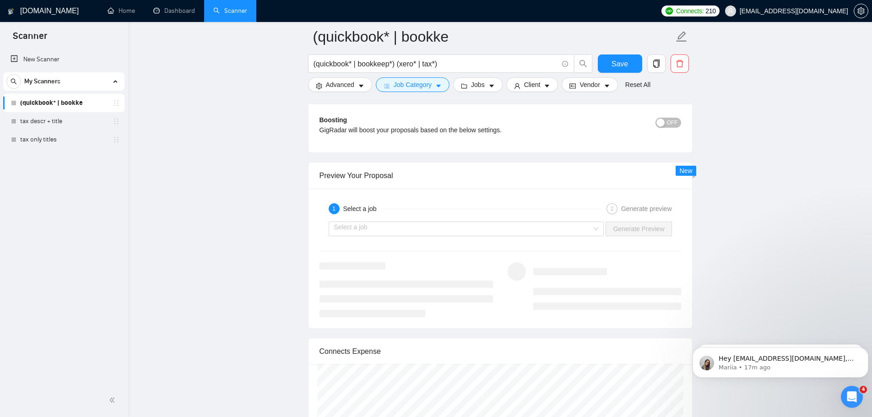
scroll to position [1328, 0]
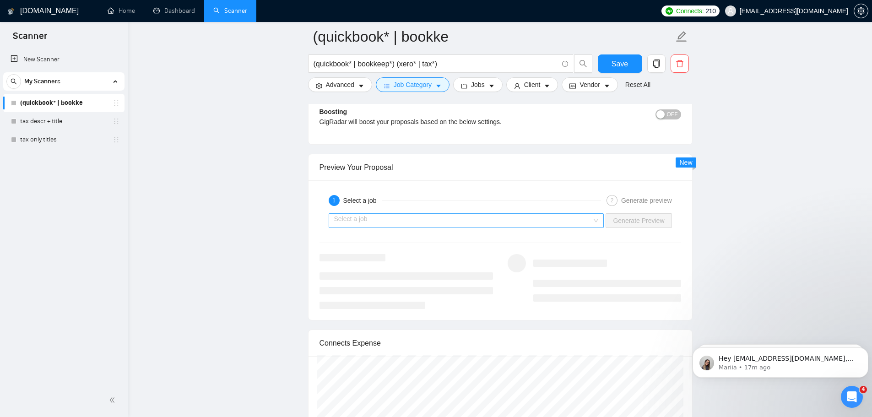
click at [400, 214] on input "search" at bounding box center [463, 221] width 258 height 14
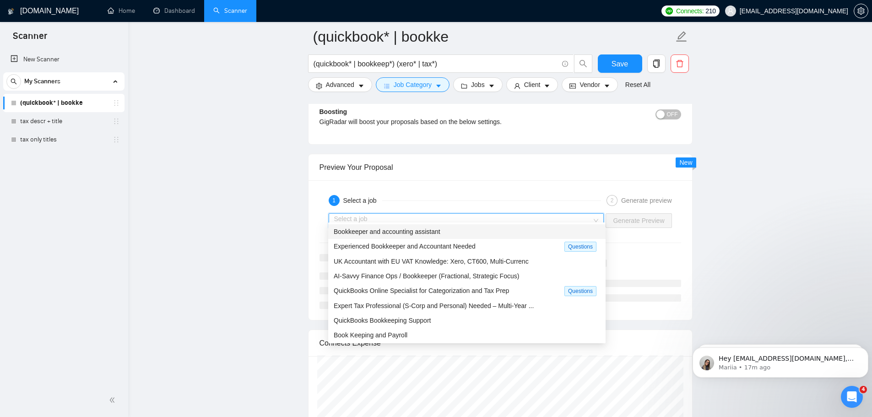
click at [413, 233] on span "Bookkeeper and accounting assistant" at bounding box center [387, 231] width 107 height 7
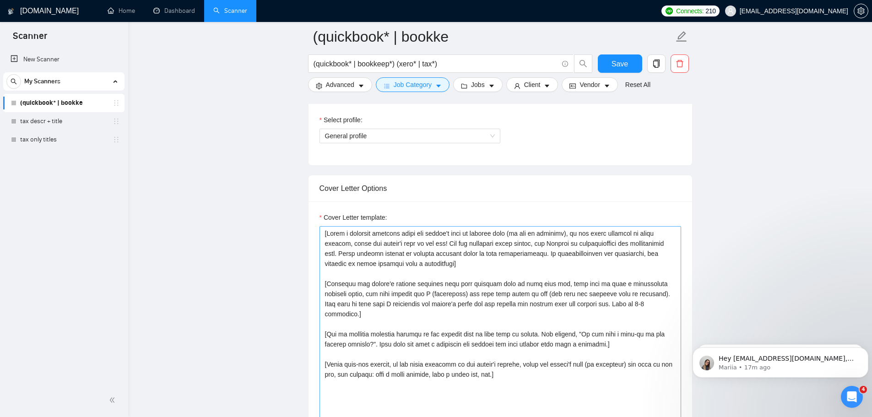
scroll to position [550, 0]
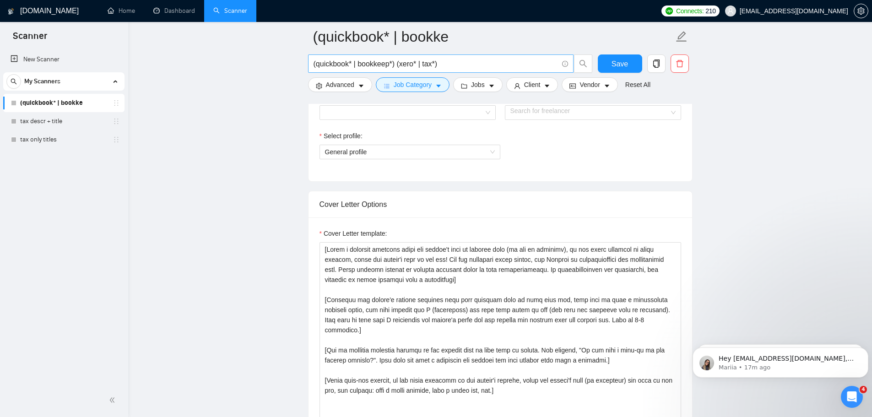
click at [421, 65] on input "(quickbook* | bookkeep*) (xero* | tax*)" at bounding box center [436, 63] width 245 height 11
type input "(quickbook* | bookkeep*) (xero* |*)"
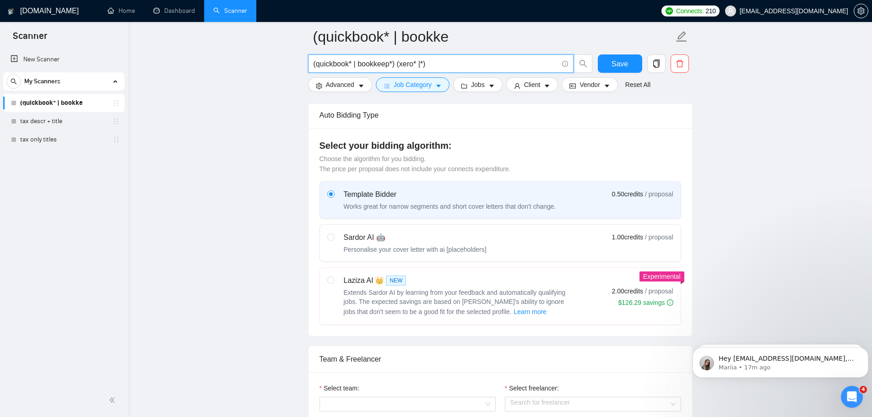
scroll to position [229, 0]
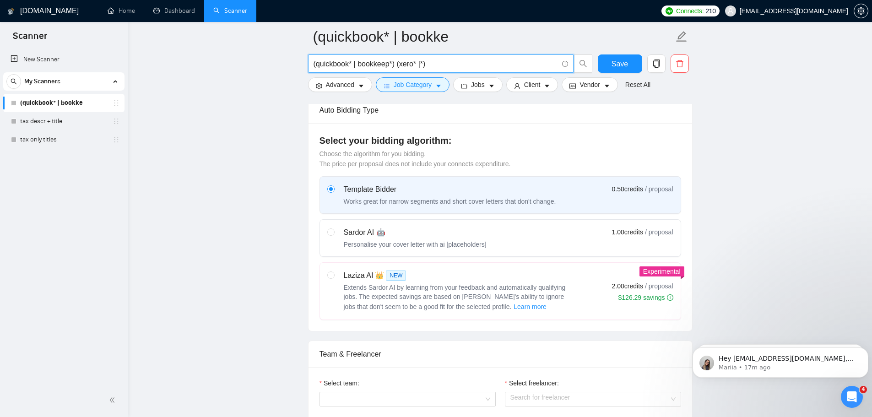
type input "(quickbook* | bookkeep*) (xero* |*)"
click at [485, 227] on div "Sardor AI 🤖 Personalise your cover letter with ai [placeholders] 1.00 credits /…" at bounding box center [500, 238] width 346 height 22
click at [334, 229] on input "radio" at bounding box center [330, 232] width 6 height 6
radio input "true"
radio input "false"
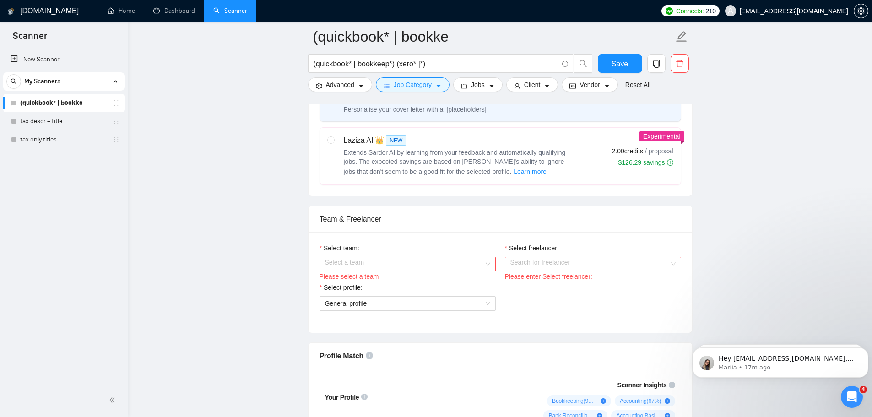
scroll to position [366, 0]
click at [410, 255] on input "Select team:" at bounding box center [404, 262] width 159 height 14
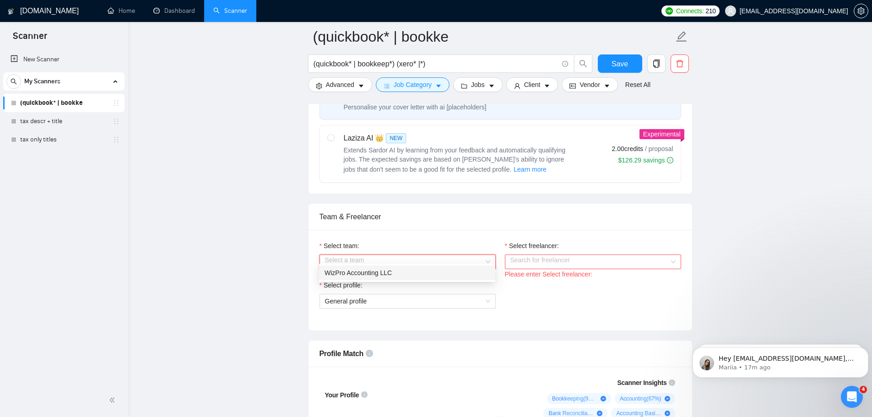
click at [402, 274] on div "WizPro Accounting LLC" at bounding box center [407, 273] width 165 height 10
click at [557, 255] on input "Select freelancer:" at bounding box center [590, 262] width 159 height 14
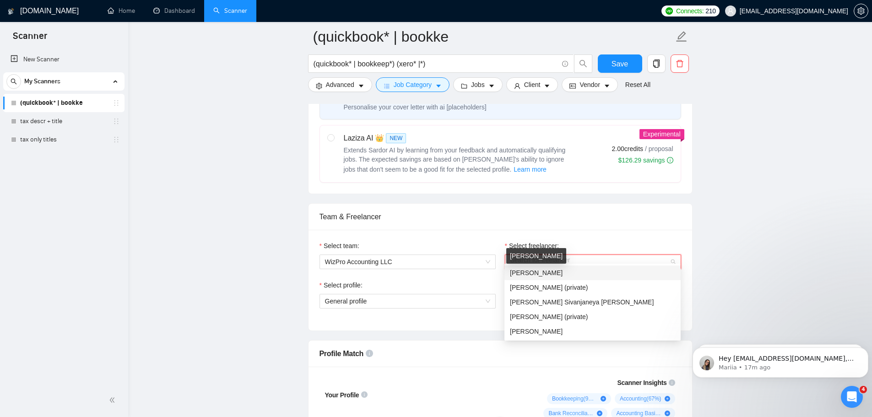
click at [540, 273] on span "Akshay Patil" at bounding box center [536, 272] width 53 height 7
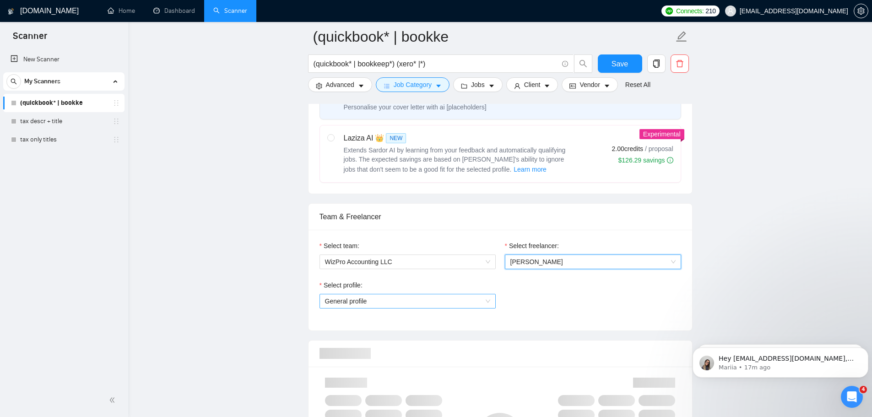
click at [407, 294] on span "General profile" at bounding box center [407, 301] width 165 height 14
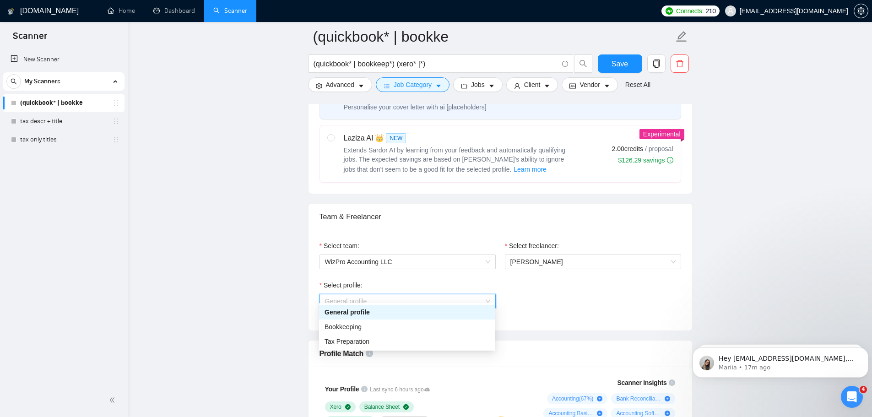
click at [397, 310] on div "General profile" at bounding box center [407, 312] width 165 height 10
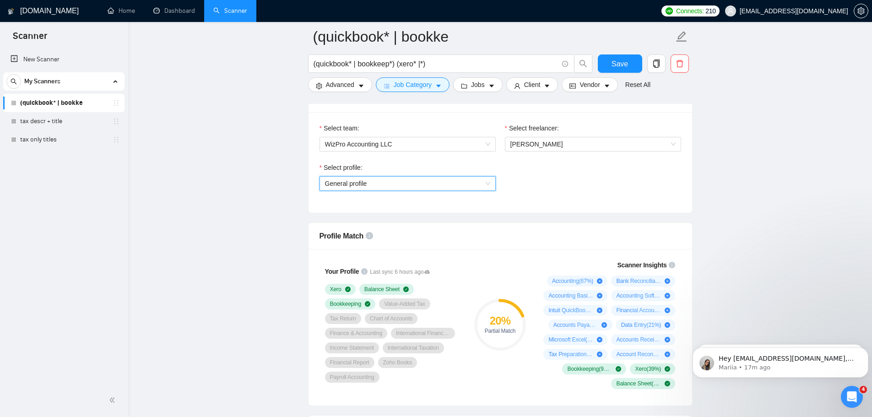
scroll to position [504, 0]
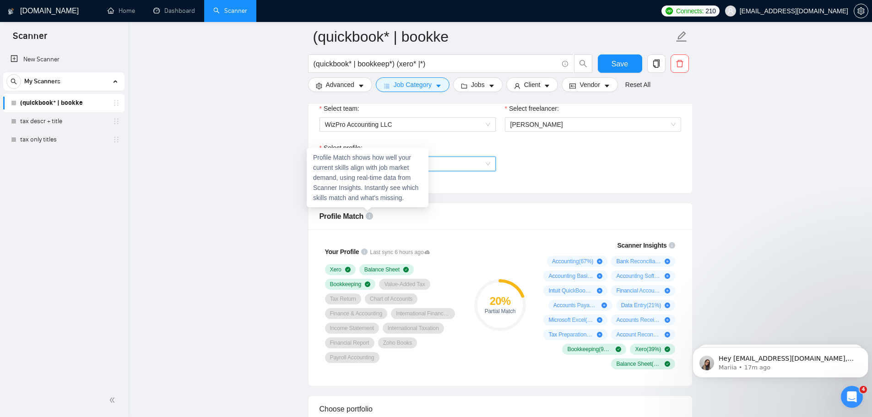
click at [366, 213] on icon "info-circle" at bounding box center [369, 216] width 7 height 7
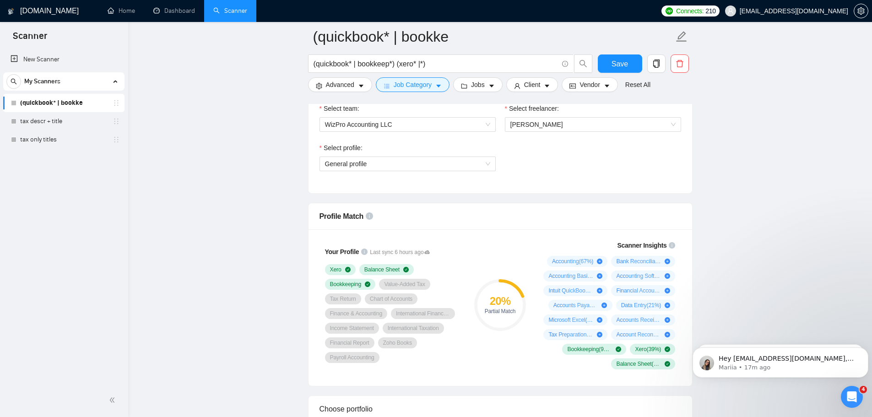
click at [475, 241] on div "20 % Partial Match" at bounding box center [499, 305] width 61 height 140
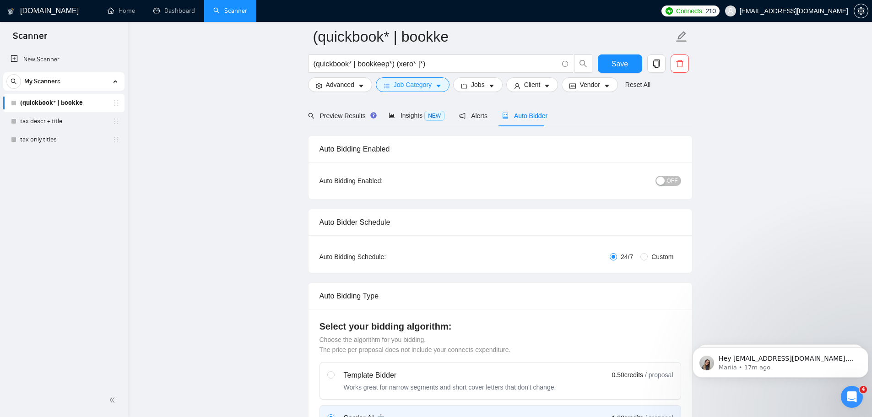
scroll to position [0, 0]
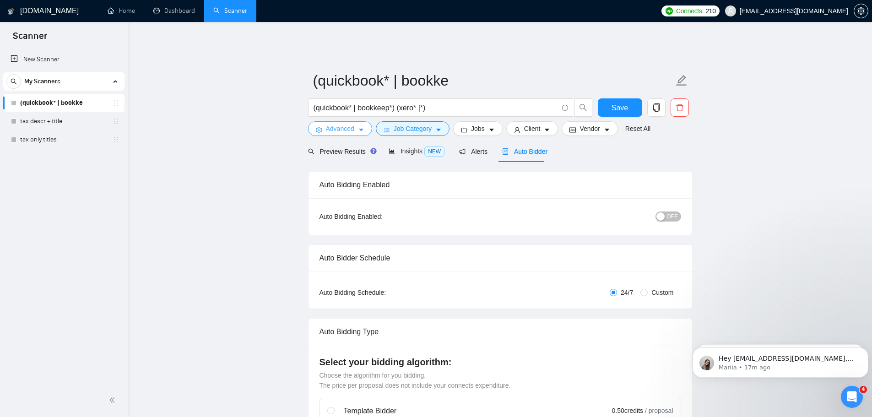
click at [351, 125] on span "Advanced" at bounding box center [340, 129] width 28 height 10
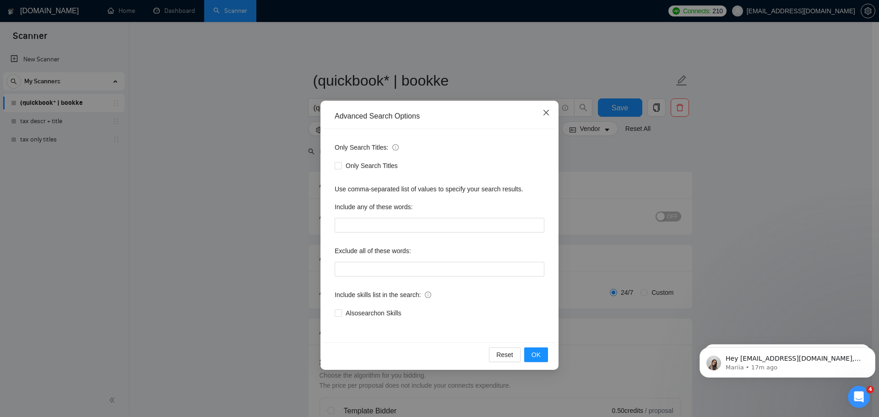
click at [544, 112] on icon "close" at bounding box center [546, 112] width 7 height 7
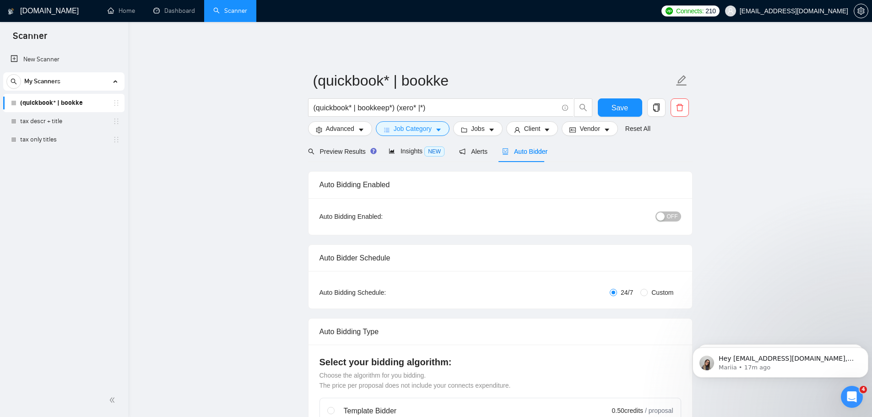
click at [42, 16] on h1 "[DOMAIN_NAME]" at bounding box center [49, 11] width 59 height 22
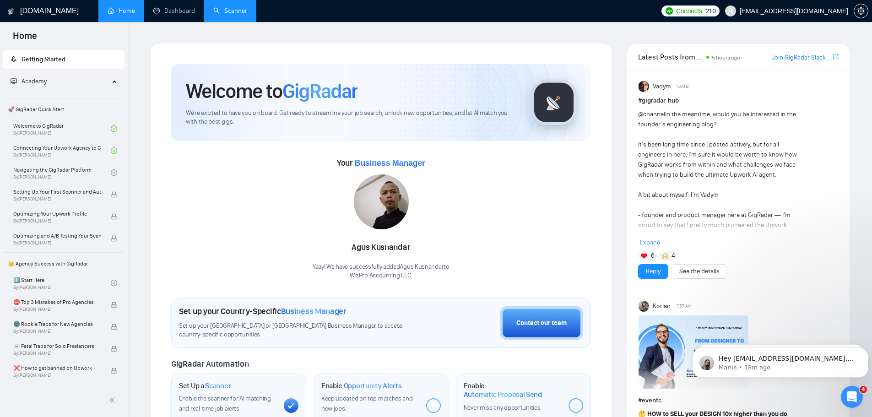
click at [240, 14] on link "Scanner" at bounding box center [230, 11] width 34 height 8
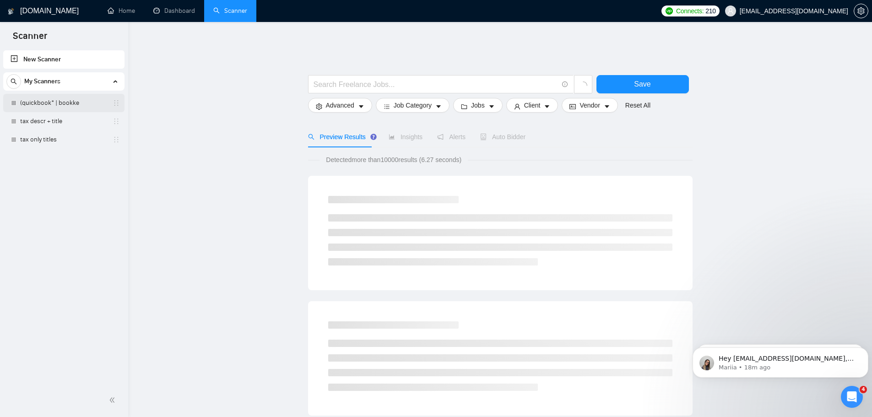
click at [39, 101] on link "(quickbook* | bookke" at bounding box center [63, 103] width 87 height 18
